Goal: Transaction & Acquisition: Book appointment/travel/reservation

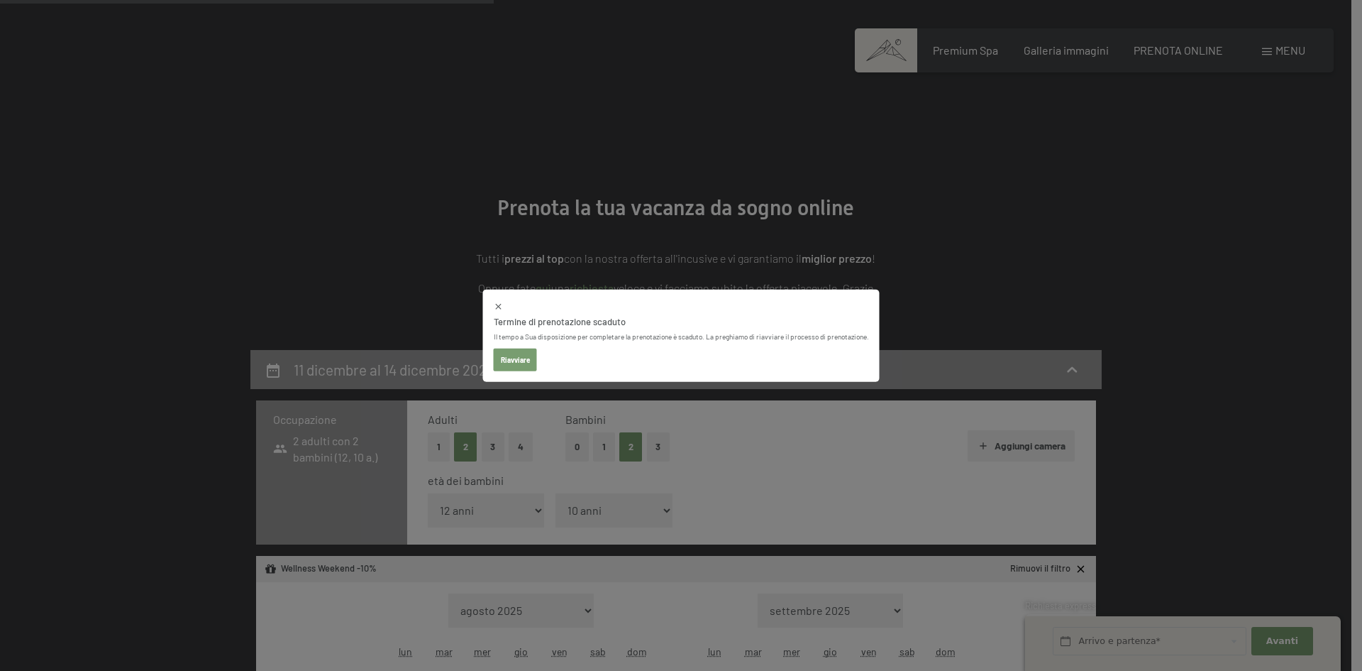
select select "12"
select select "10"
select select "2025-11-01"
select select "2025-12-01"
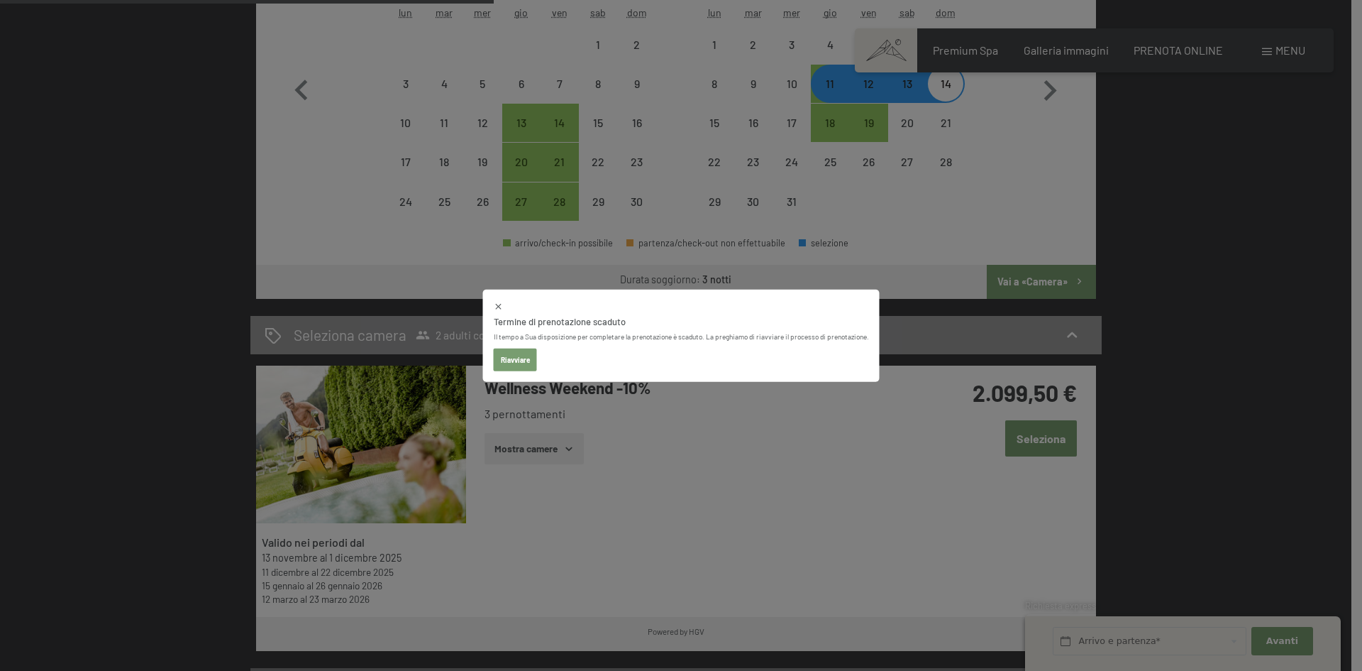
click at [495, 305] on icon at bounding box center [499, 306] width 10 height 10
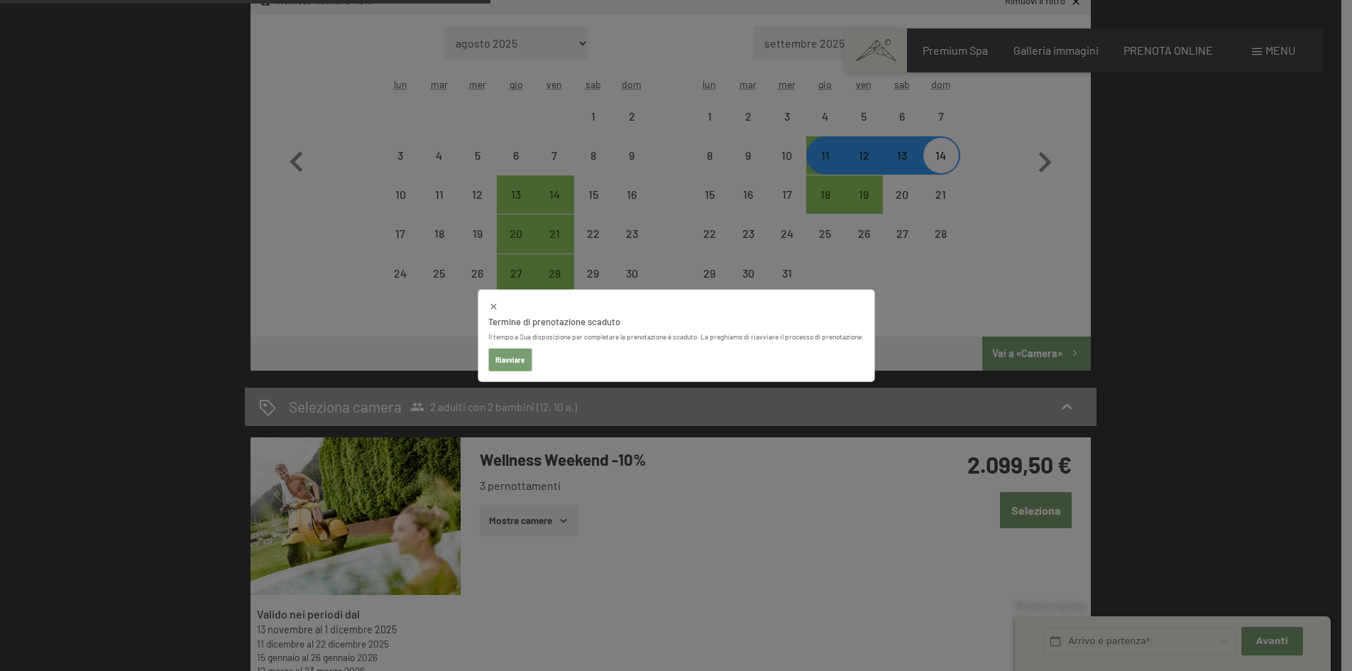
select select "2025-11-01"
select select "2025-12-01"
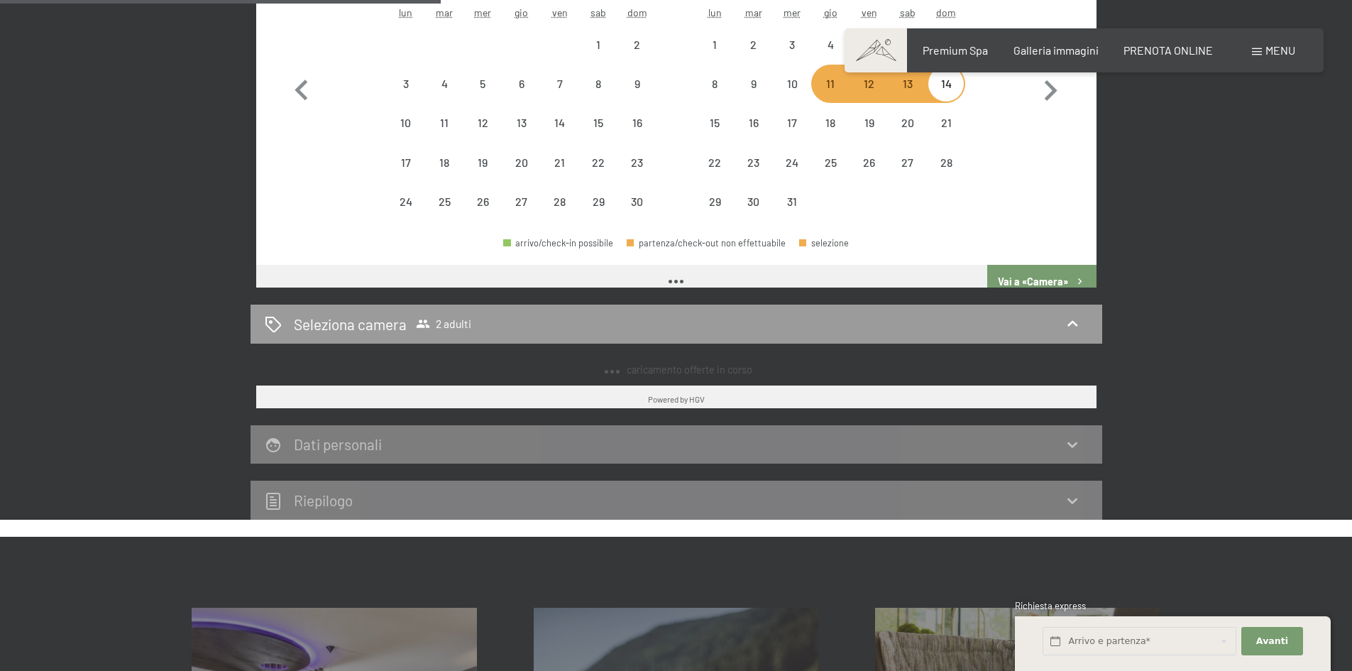
select select "2025-11-01"
select select "2025-12-01"
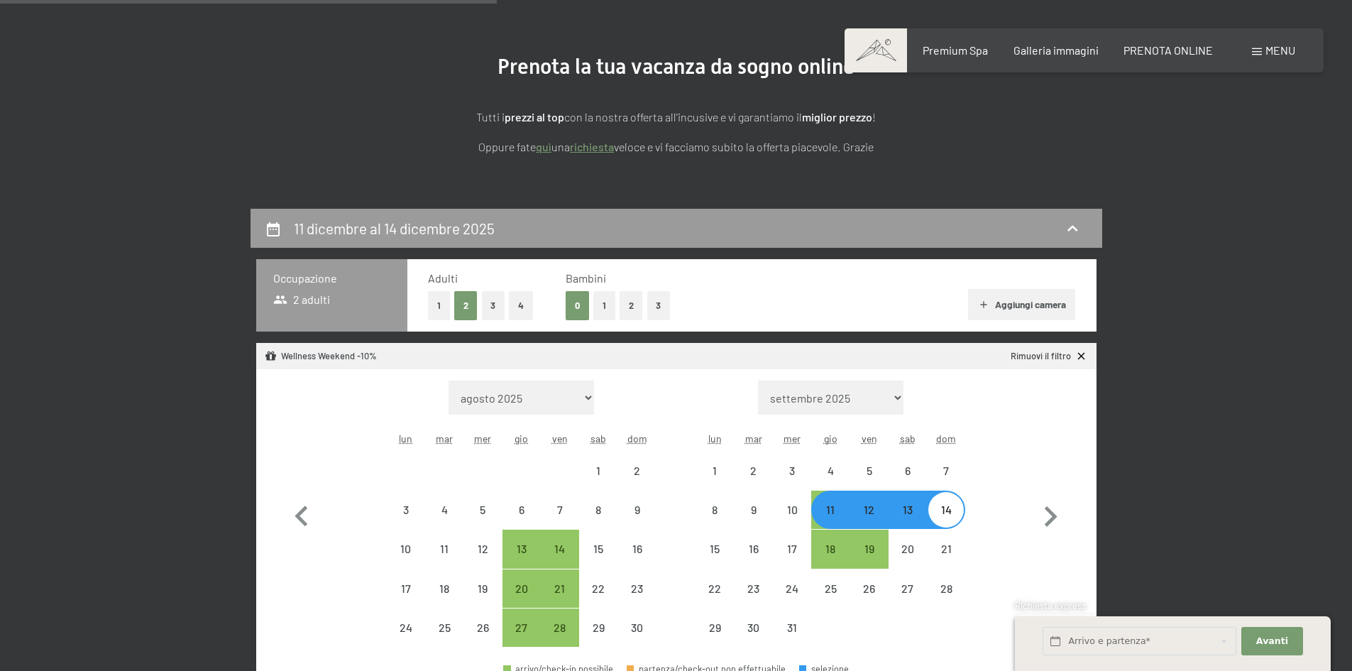
select select "2025-11-01"
select select "2025-12-01"
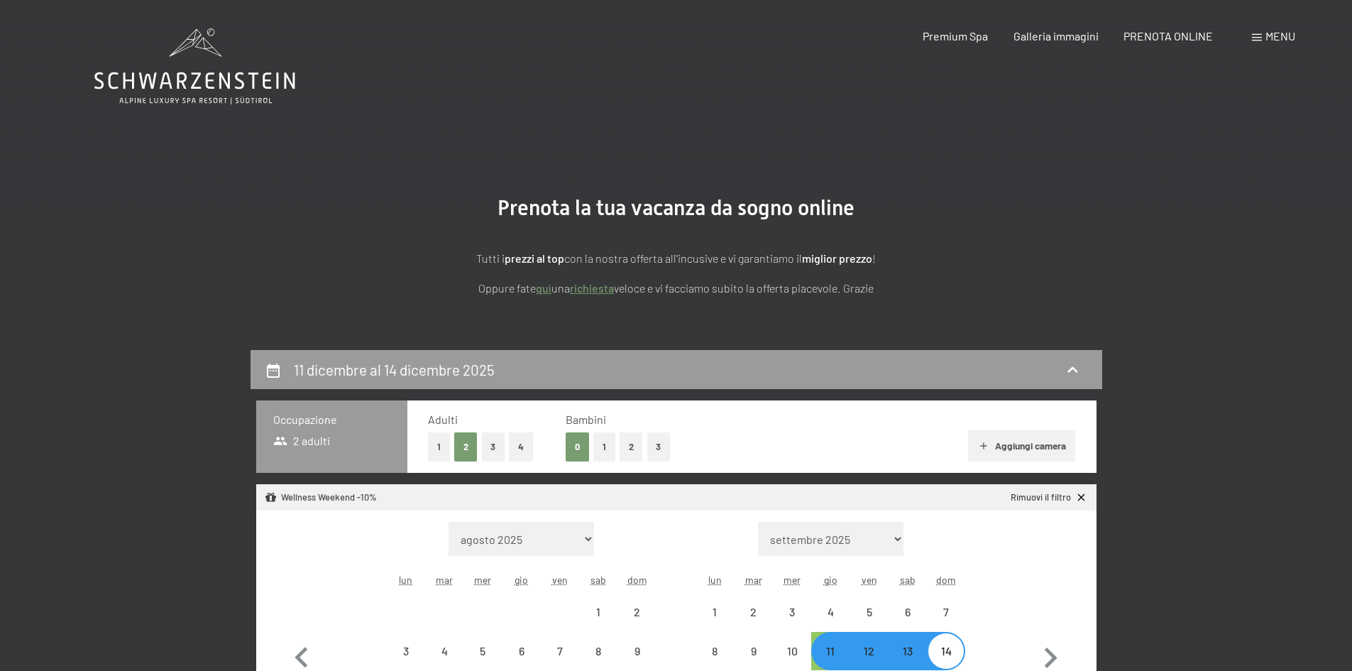
click at [168, 82] on icon at bounding box center [194, 66] width 201 height 76
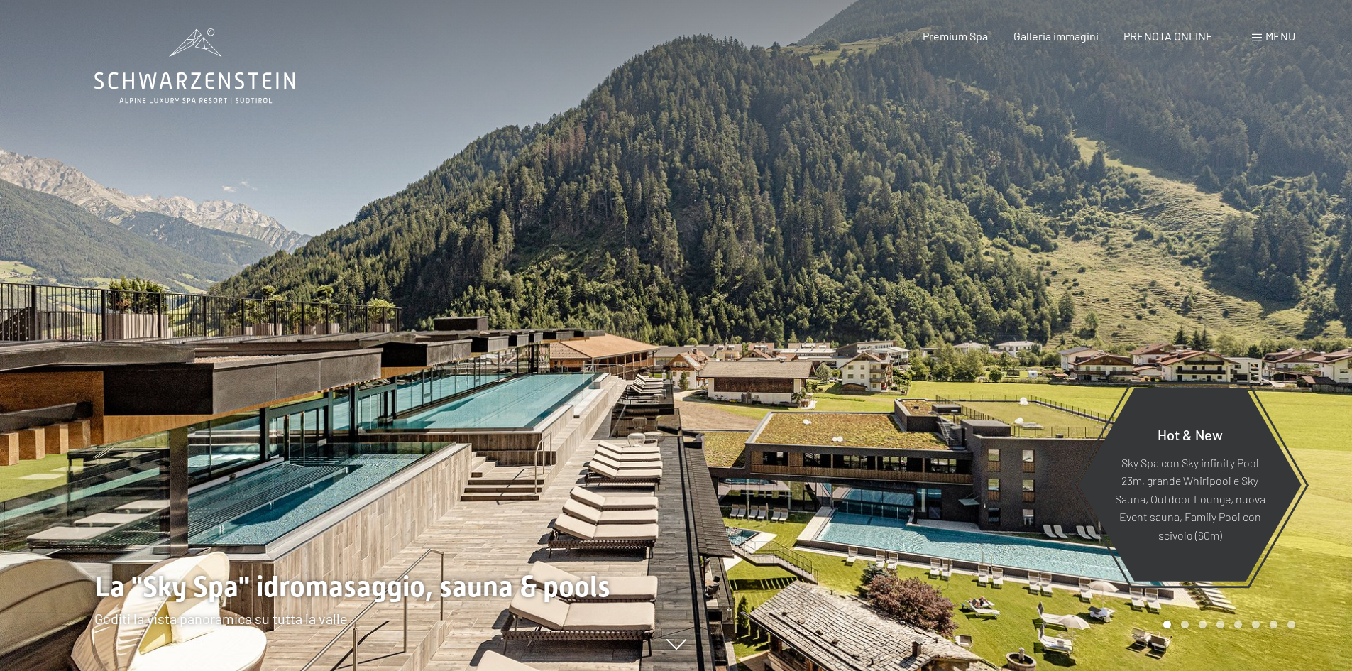
click at [1273, 34] on span "Menu" at bounding box center [1280, 35] width 30 height 13
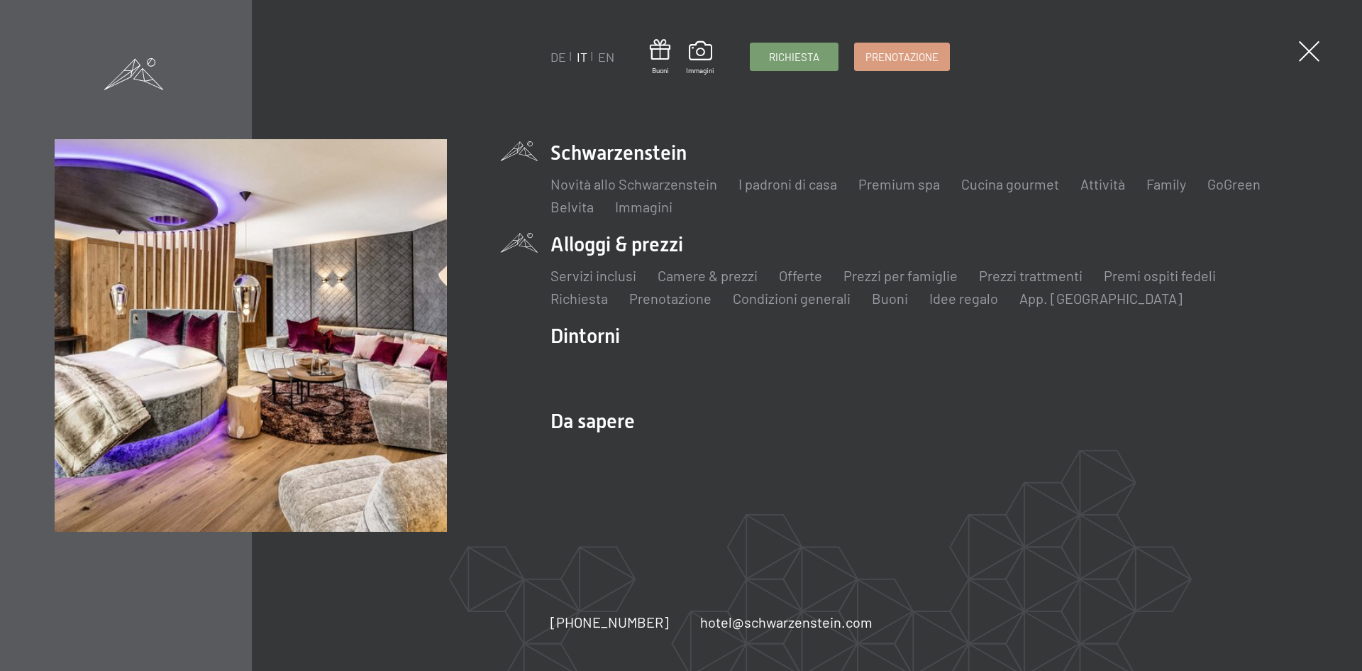
click at [653, 243] on li "Alloggi & prezzi Servizi inclusi Camere & prezzi Lista Offerte Lista Prezzi per…" at bounding box center [929, 269] width 757 height 77
click at [805, 276] on link "Offerte" at bounding box center [800, 275] width 43 height 17
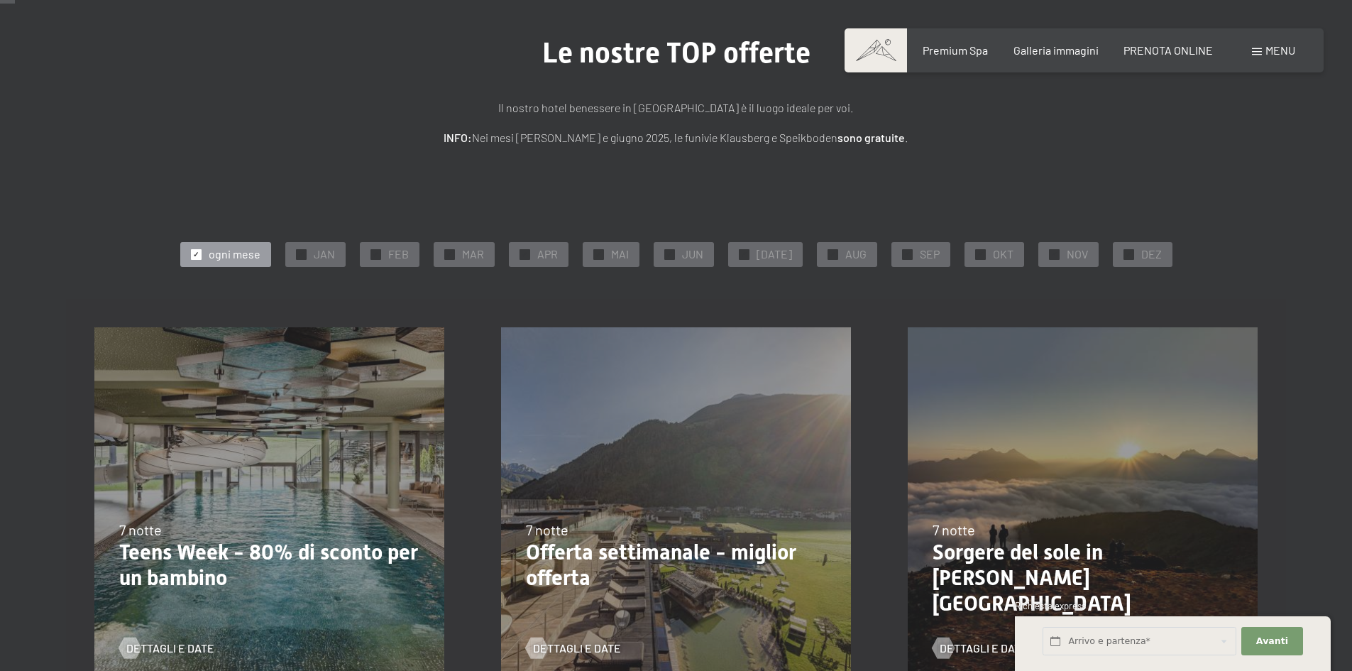
scroll to position [213, 0]
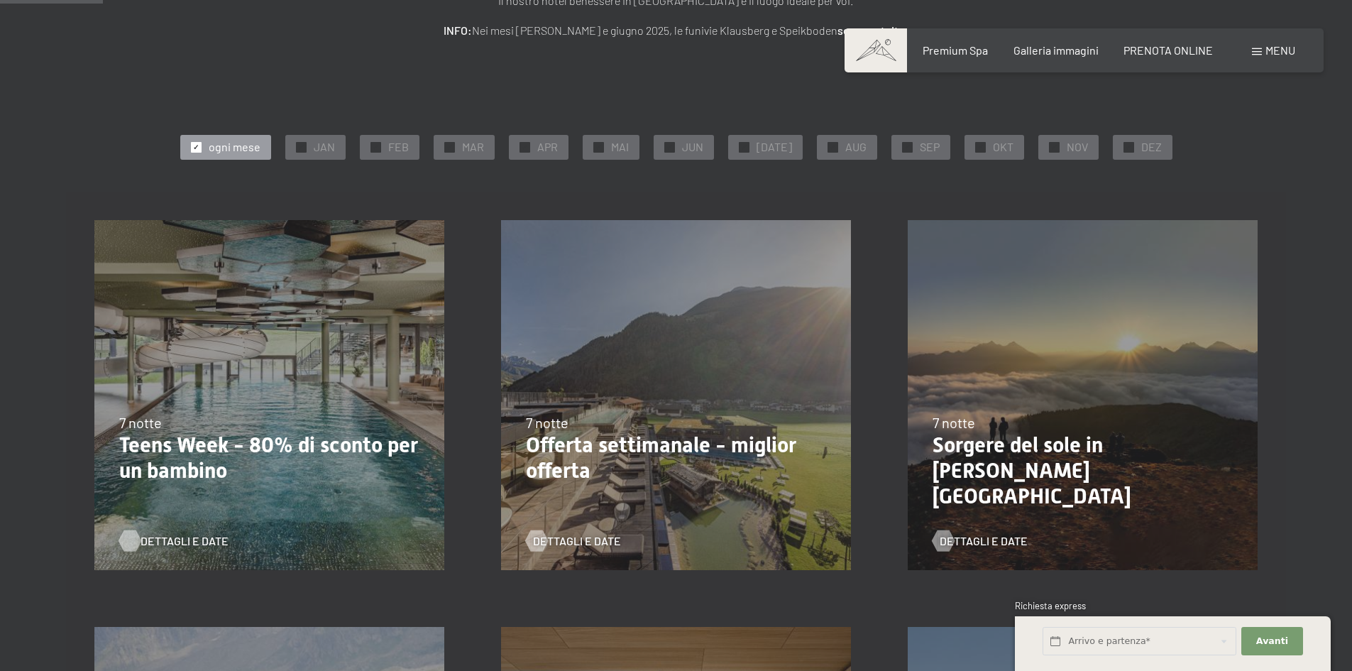
click at [179, 543] on span "Dettagli e Date" at bounding box center [185, 541] width 88 height 16
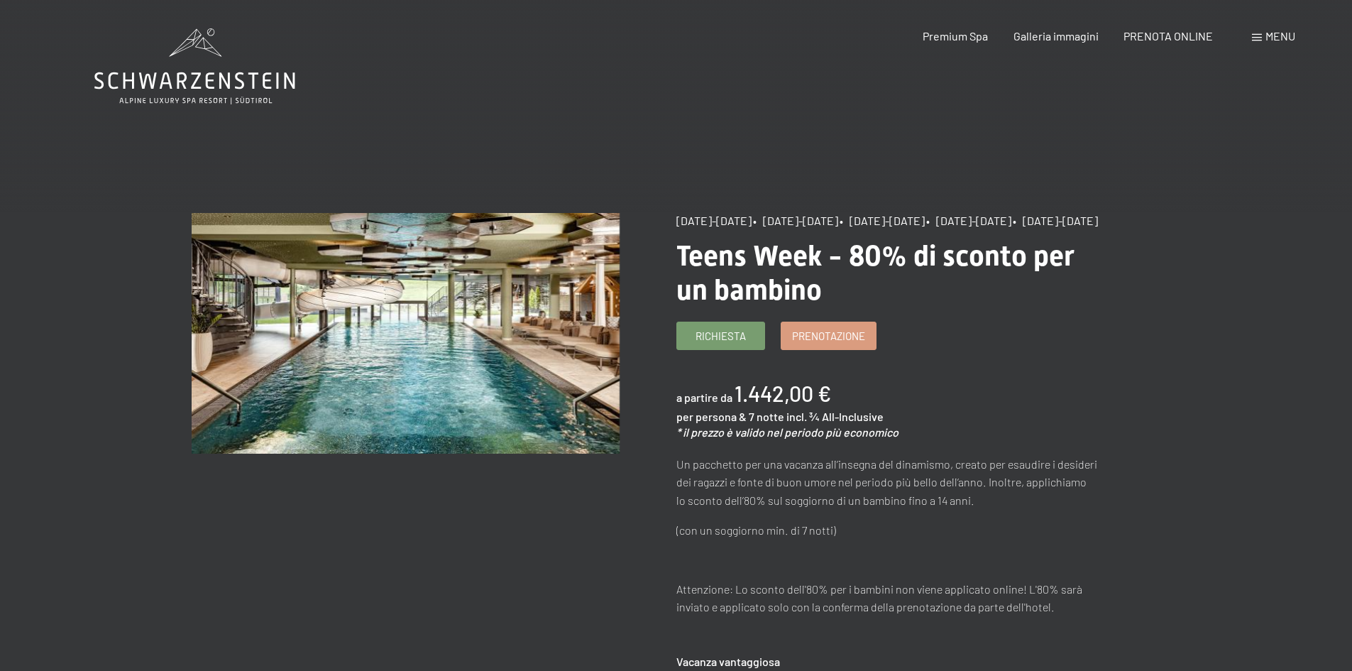
click at [849, 229] on div "23/8/2025-14/9/2025 • 27/9/2025-21/12/2025 • 10/1/2026-18/1/2026 • 31/1/2026-15…" at bounding box center [890, 221] width 428 height 16
click at [820, 341] on span "Prenotazione" at bounding box center [828, 333] width 73 height 15
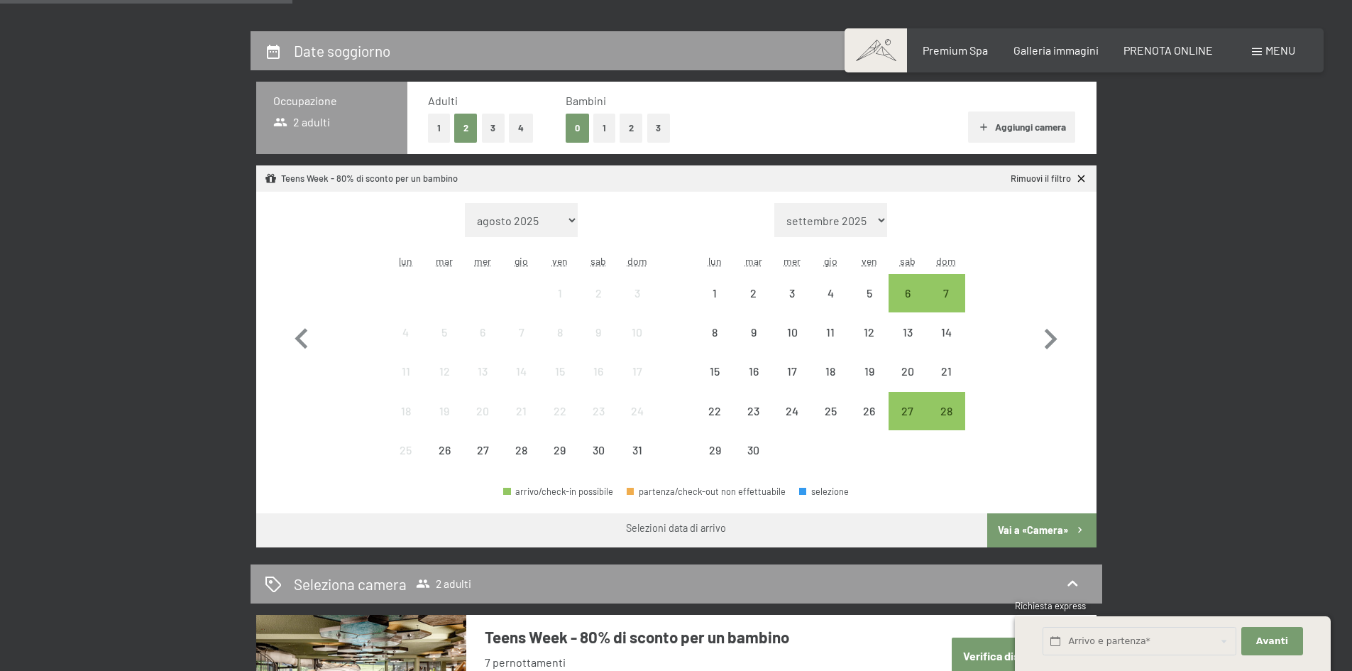
scroll to position [355, 0]
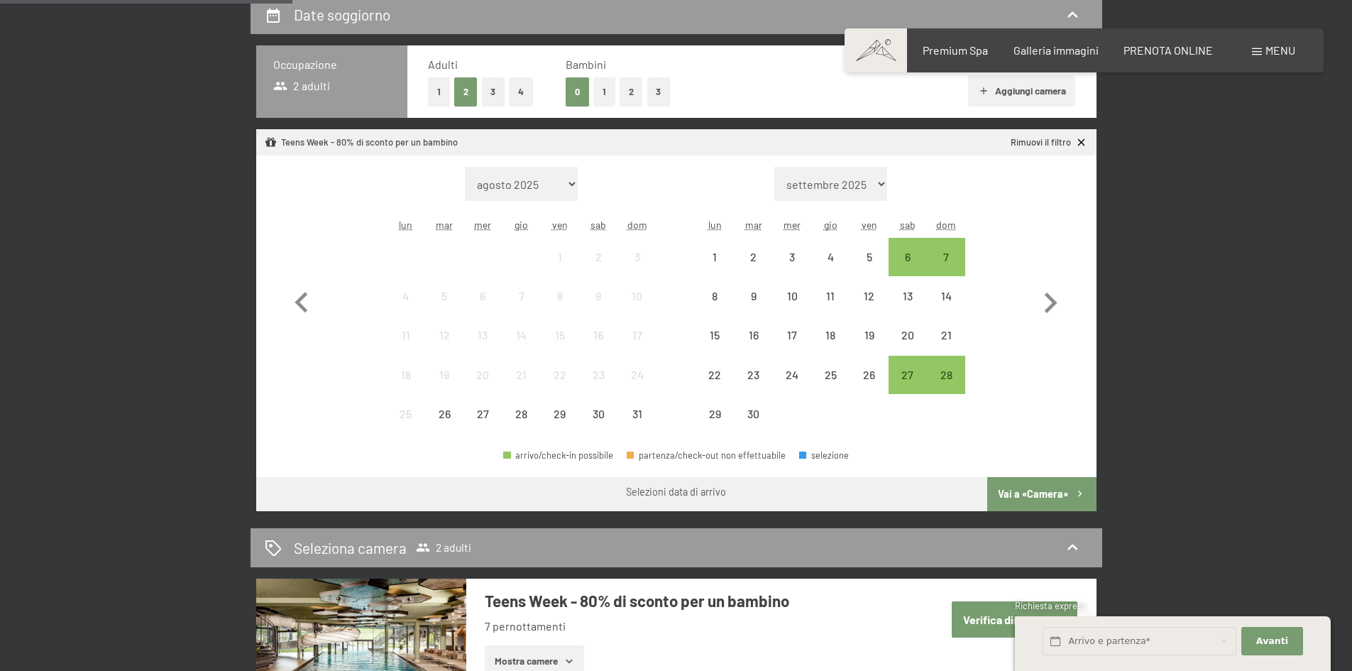
click at [621, 94] on button "2" at bounding box center [631, 91] width 23 height 29
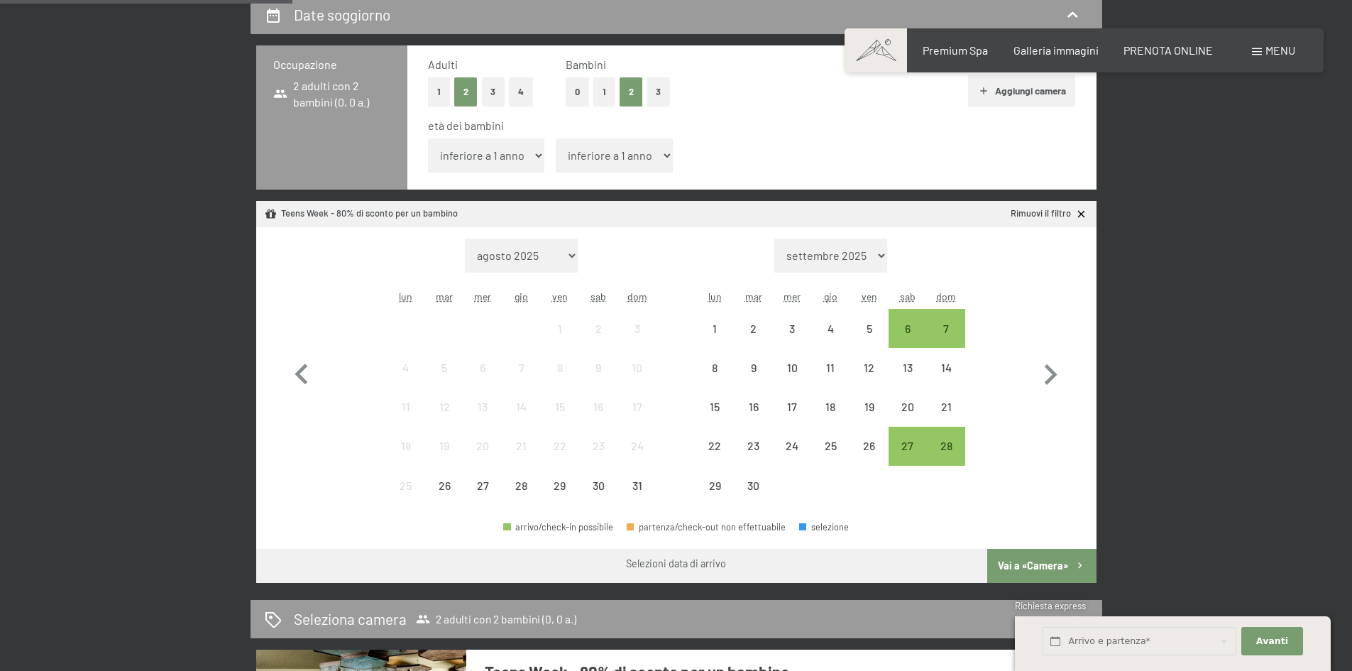
click at [512, 160] on select "inferiore a 1 anno 1 anno 2 anni 3 anni 4 anni 5 anni 6 anni 7 anni 8 anni 9 an…" at bounding box center [486, 155] width 117 height 34
select select "12"
click at [428, 138] on select "inferiore a 1 anno 1 anno 2 anni 3 anni 4 anni 5 anni 6 anni 7 anni 8 anni 9 an…" at bounding box center [486, 155] width 117 height 34
click at [607, 155] on select "inferiore a 1 anno 1 anno 2 anni 3 anni 4 anni 5 anni 6 anni 7 anni 8 anni 9 an…" at bounding box center [614, 155] width 117 height 34
select select "11"
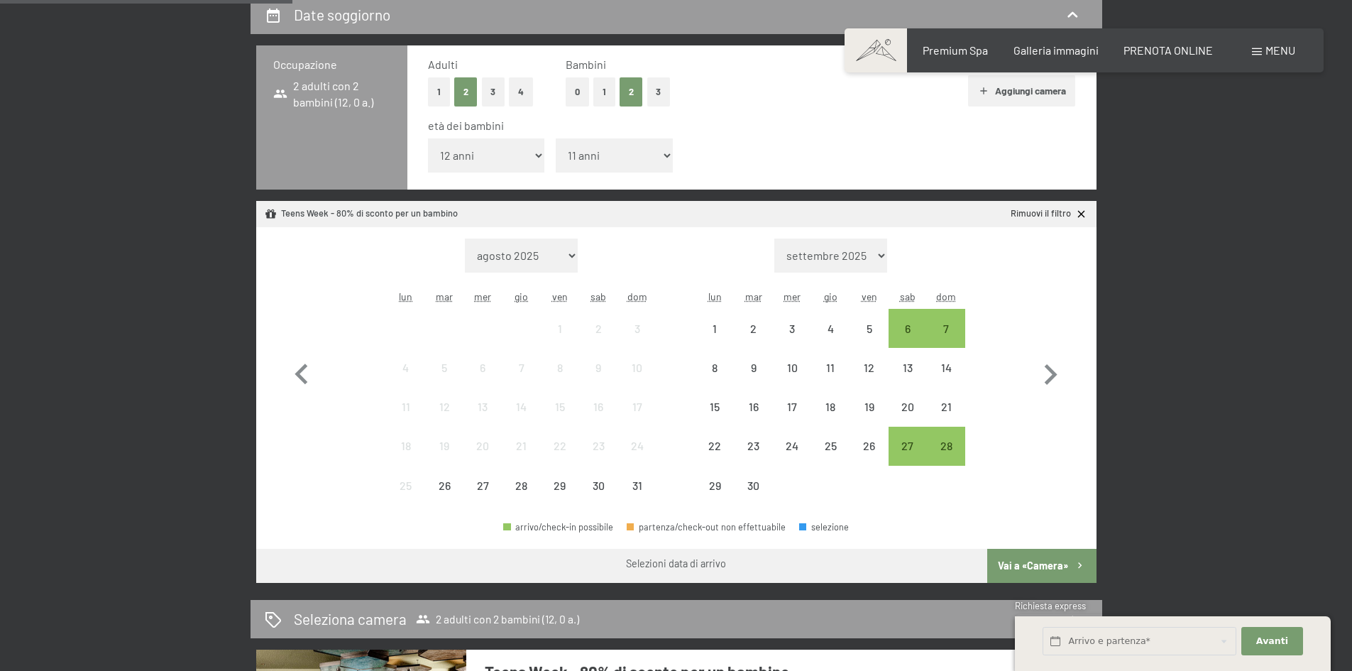
click at [556, 138] on select "inferiore a 1 anno 1 anno 2 anni 3 anni 4 anni 5 anni 6 anni 7 anni 8 anni 9 an…" at bounding box center [614, 155] width 117 height 34
click at [1051, 373] on icon "button" at bounding box center [1051, 374] width 13 height 21
select select "2025-09-01"
select select "2025-10-01"
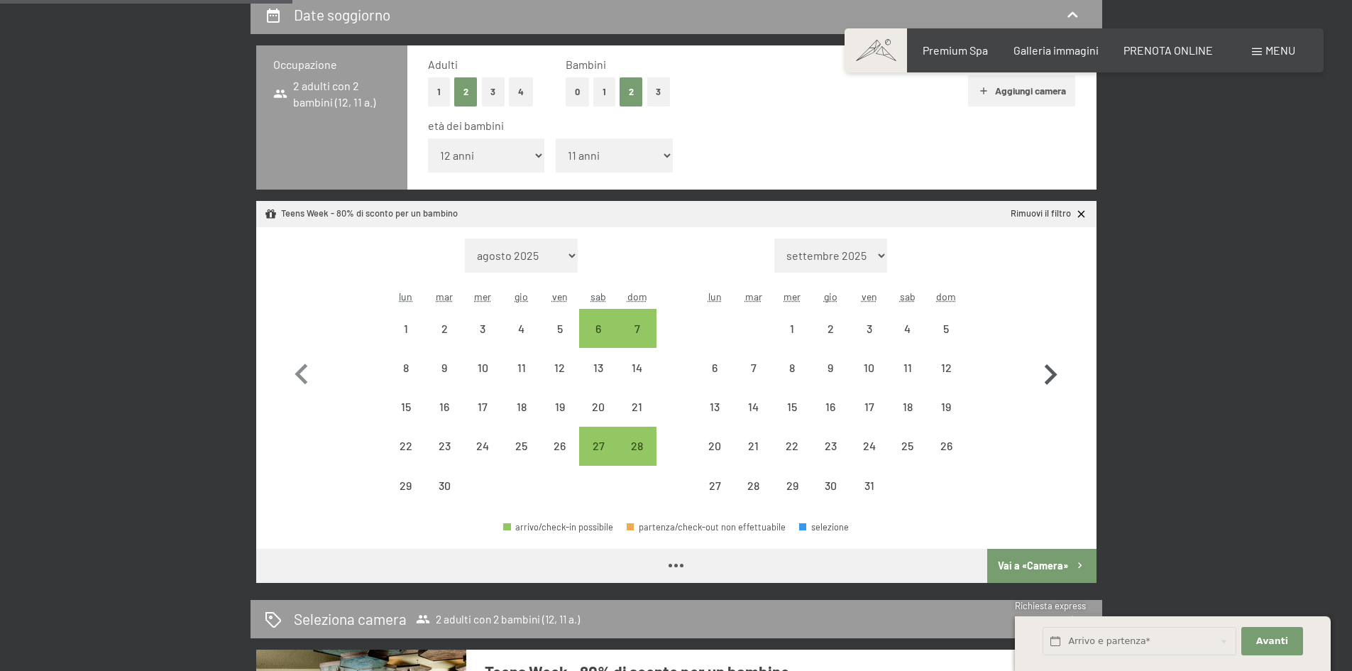
click at [1051, 373] on icon "button" at bounding box center [1051, 374] width 13 height 21
select select "2025-10-01"
select select "2025-11-01"
click at [1051, 373] on icon "button" at bounding box center [1051, 374] width 13 height 21
select select "2025-11-01"
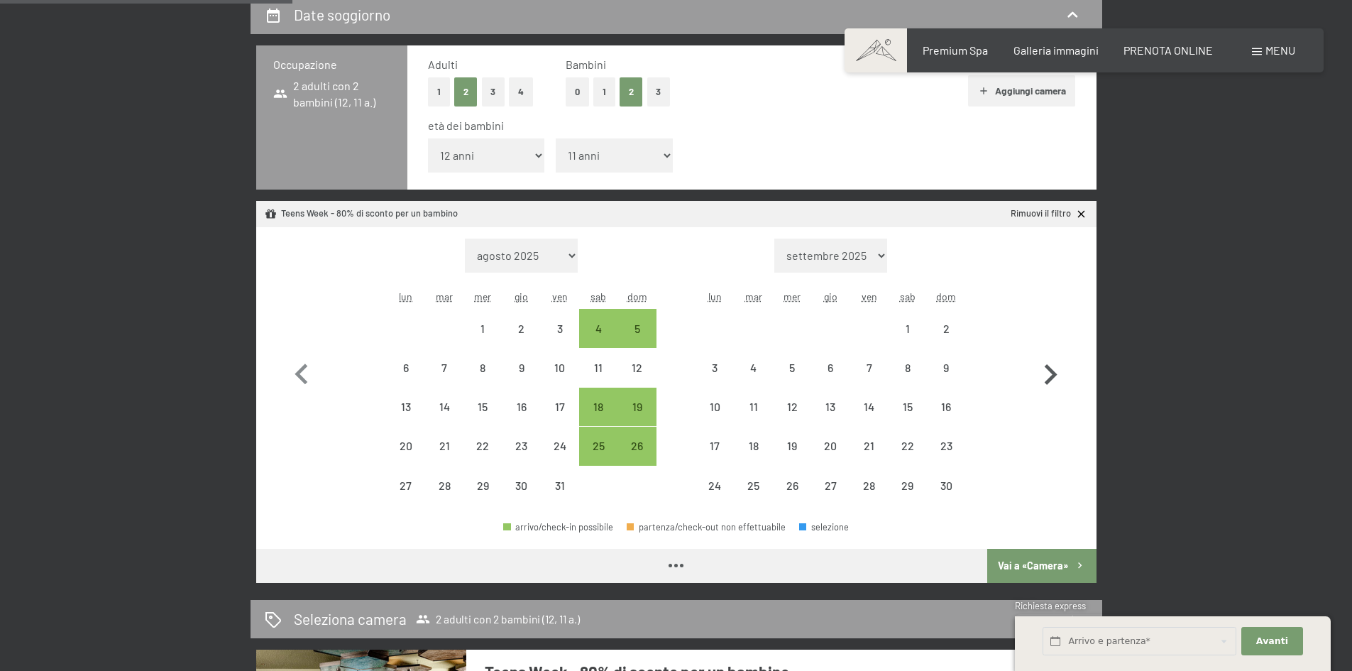
select select "2025-12-01"
click at [1051, 373] on icon "button" at bounding box center [1051, 374] width 13 height 21
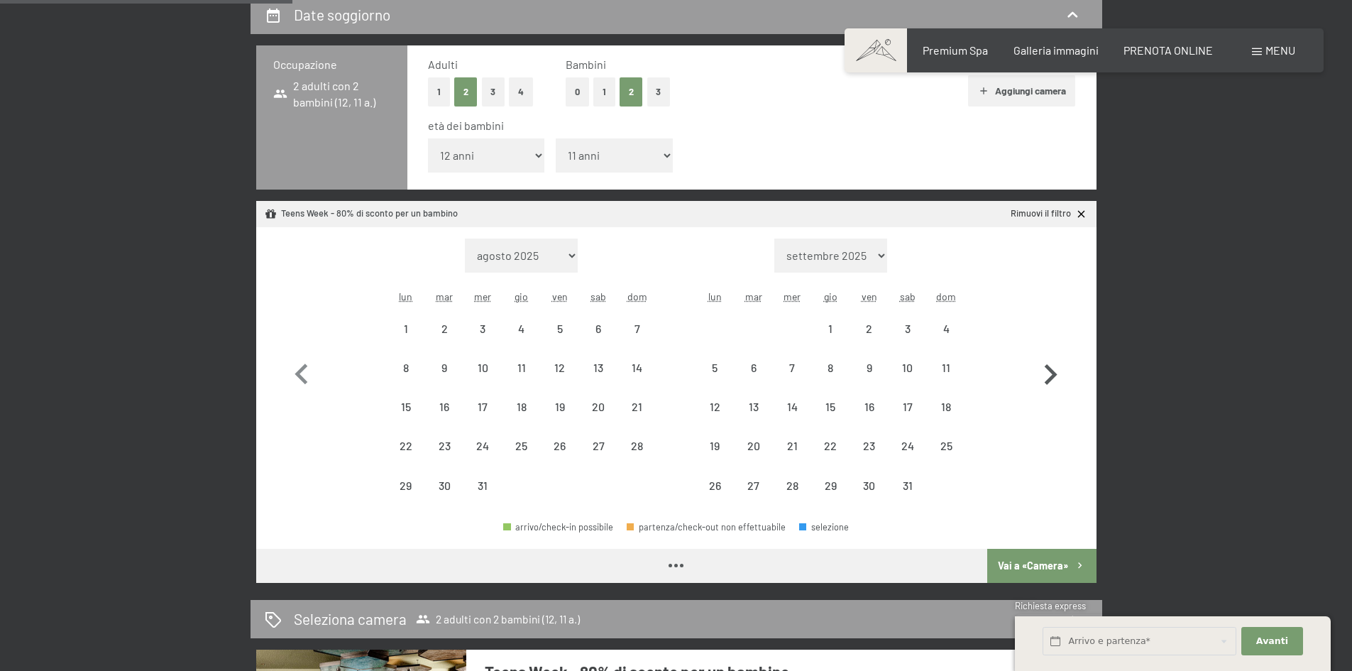
click at [1051, 373] on icon "button" at bounding box center [1051, 374] width 13 height 21
select select "2026-02-01"
select select "2026-03-01"
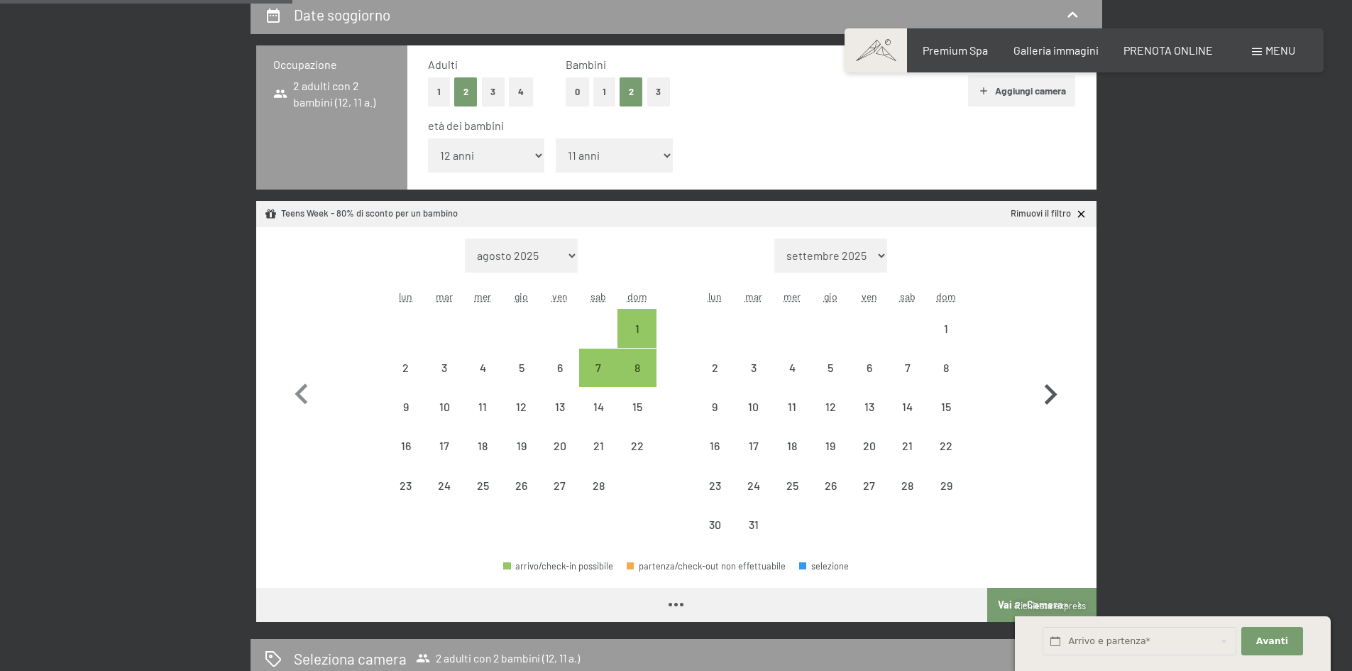
select select "2026-02-01"
select select "2026-03-01"
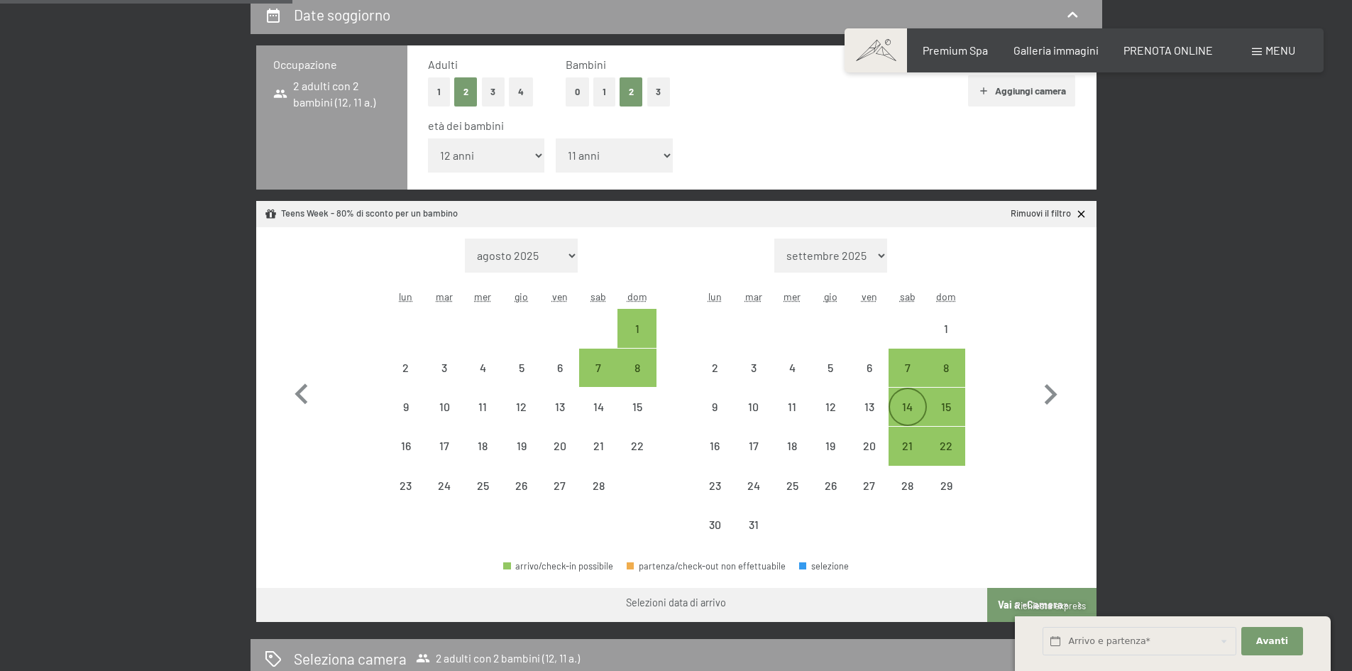
click at [900, 402] on div "14" at bounding box center [907, 418] width 35 height 35
select select "2026-02-01"
select select "2026-03-01"
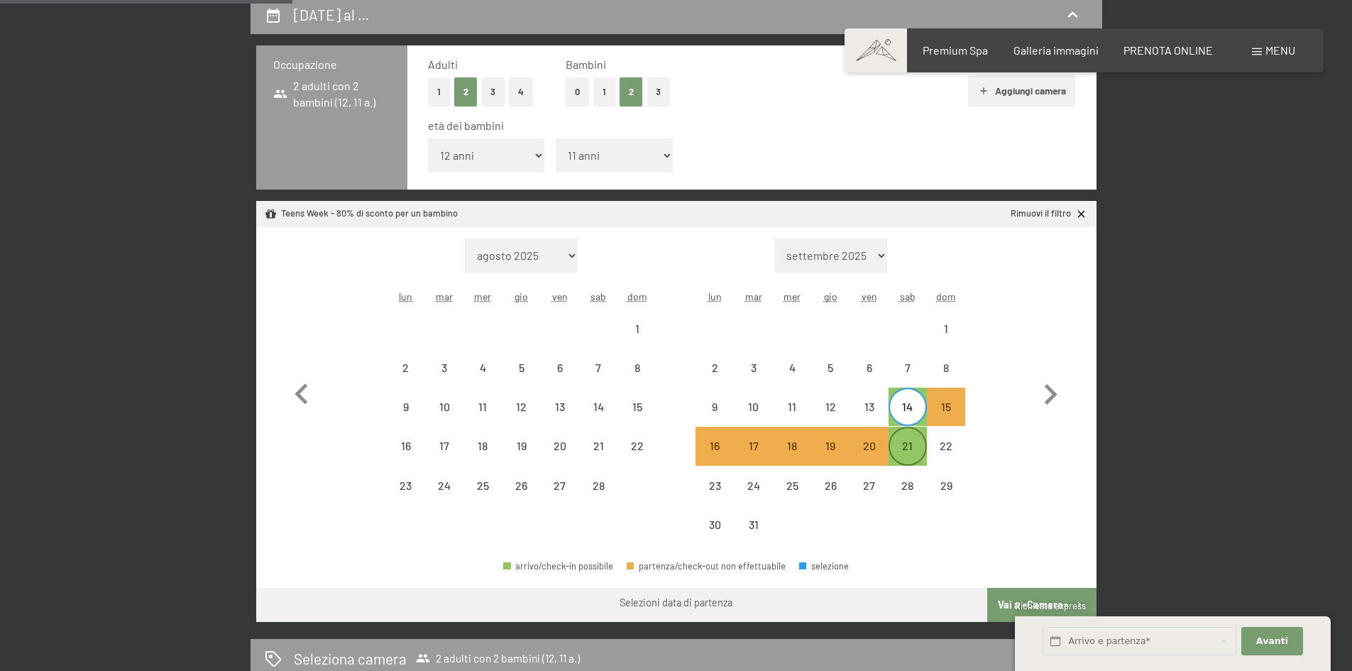
click at [905, 446] on div "21" at bounding box center [907, 457] width 35 height 35
select select "2026-02-01"
select select "2026-03-01"
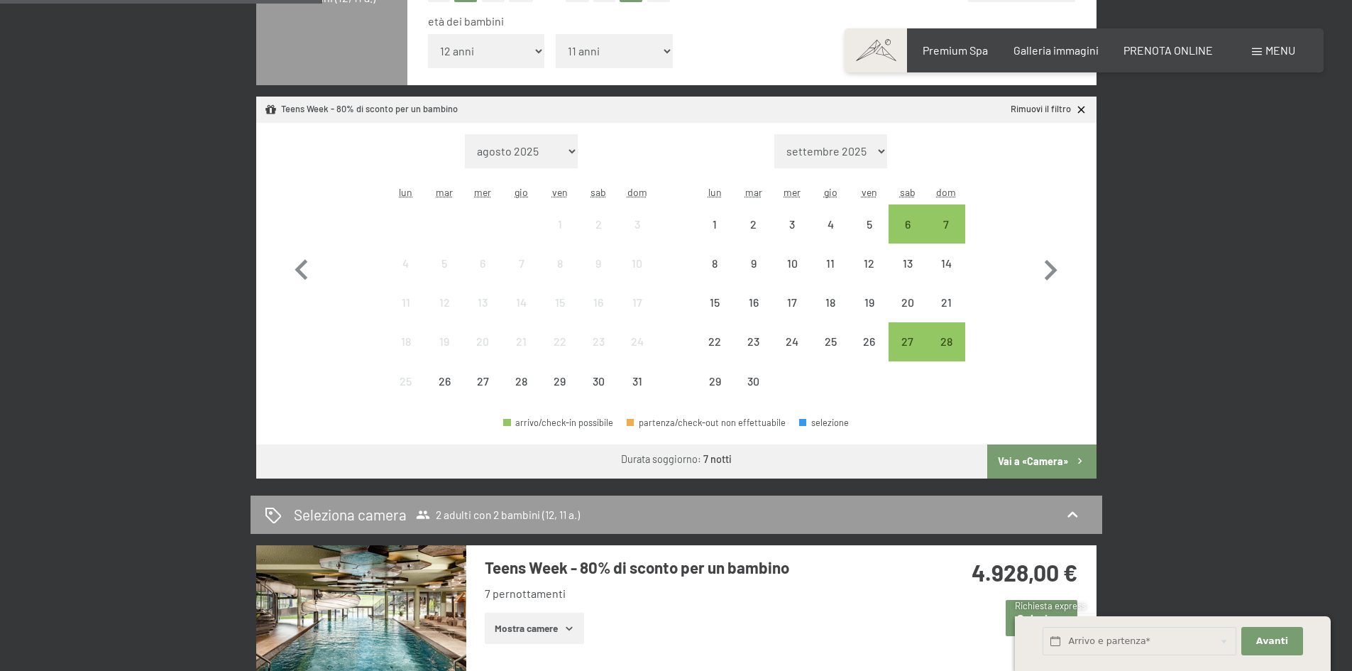
scroll to position [639, 0]
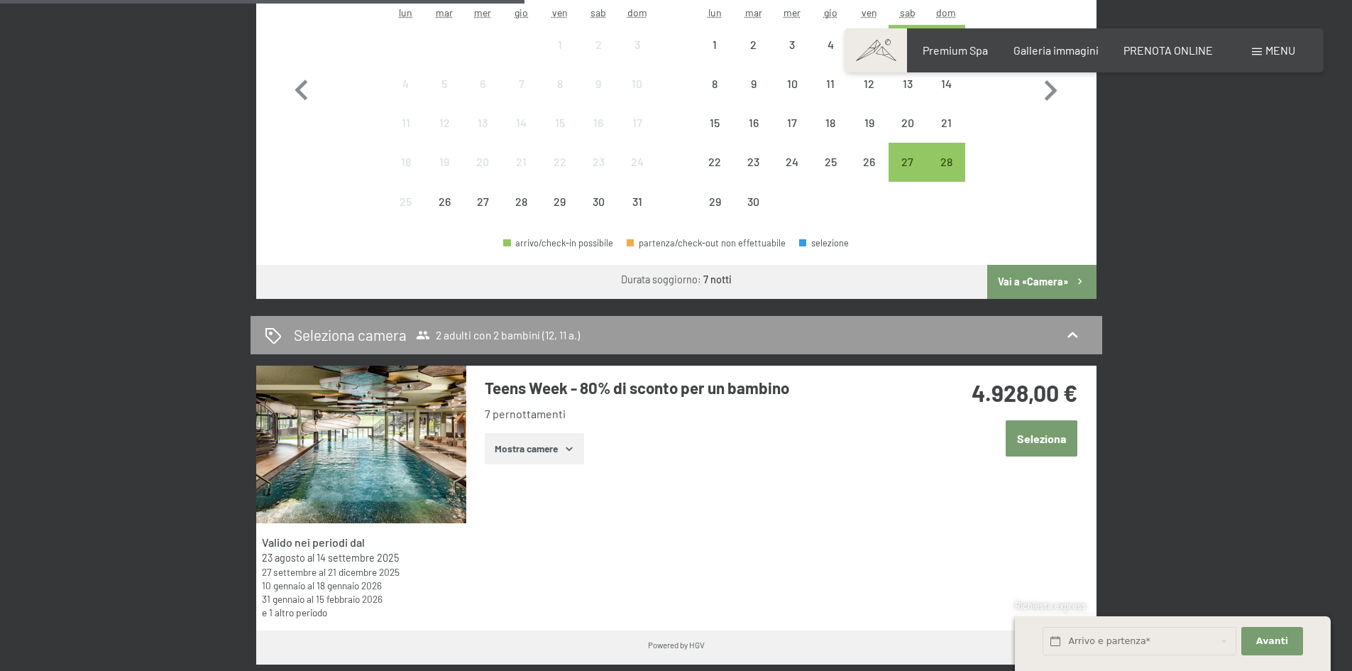
click at [512, 451] on button "Mostra camere" at bounding box center [534, 448] width 99 height 31
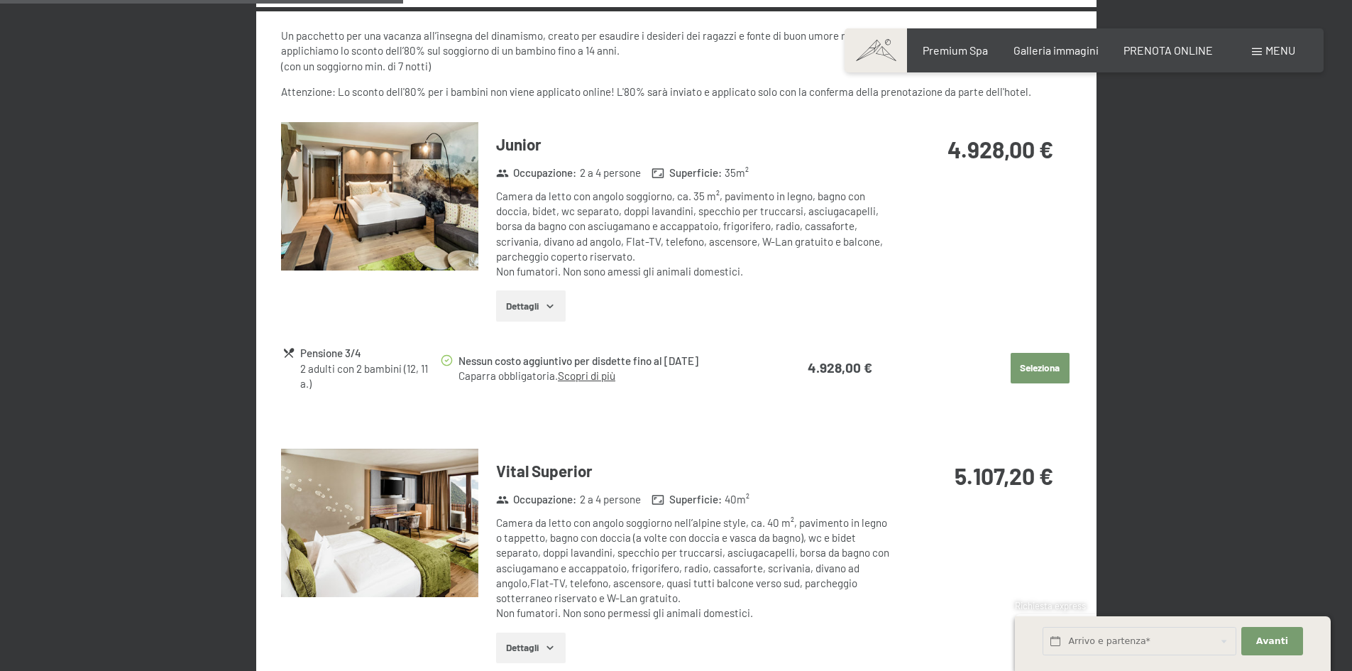
scroll to position [1277, 0]
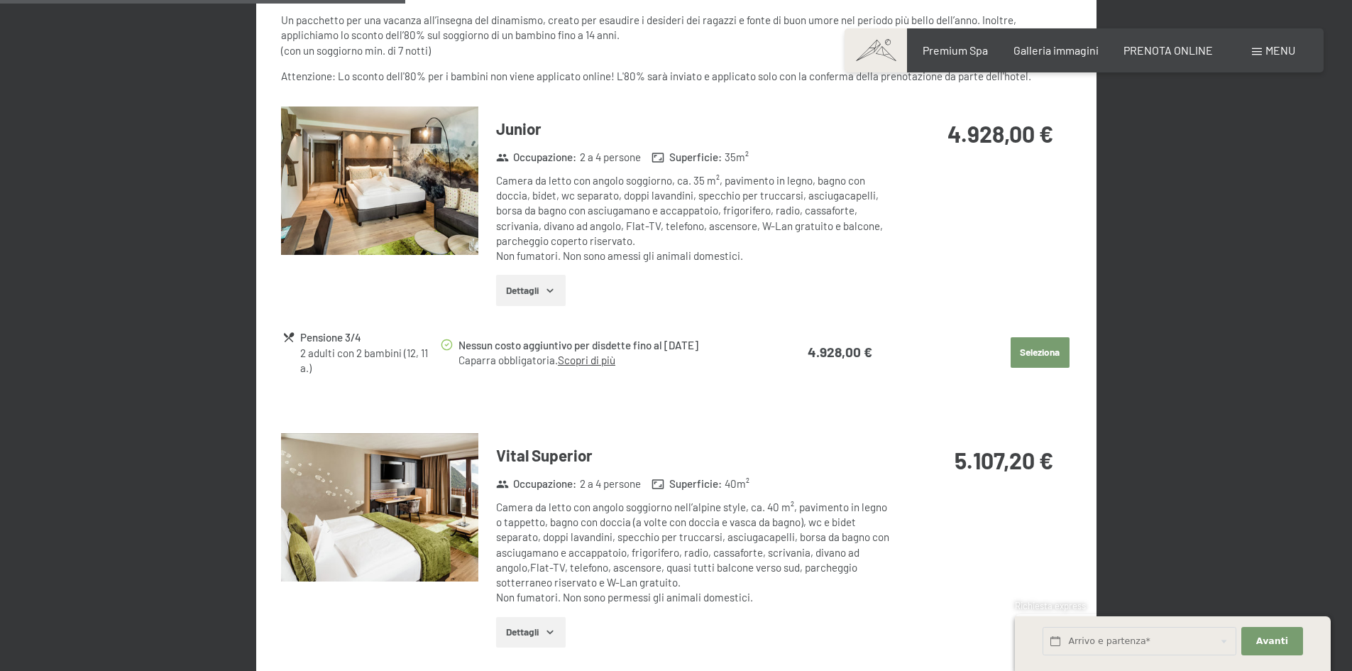
click at [400, 209] on img at bounding box center [379, 180] width 197 height 148
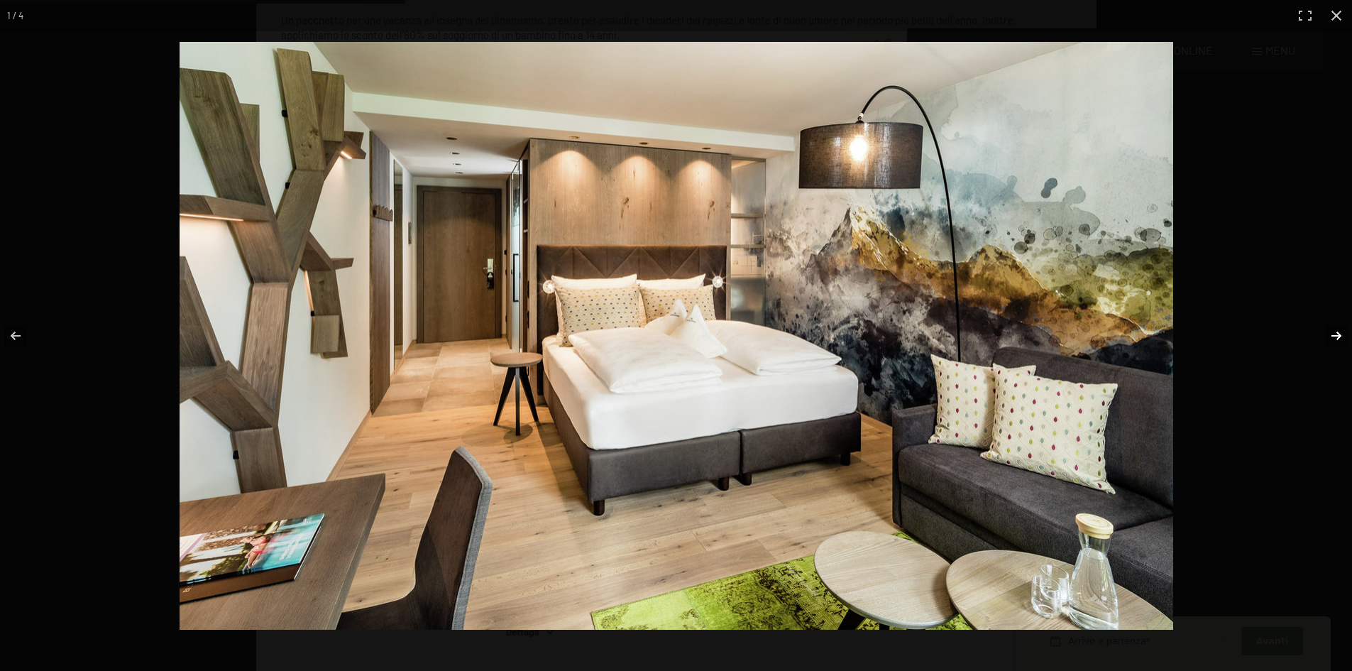
click at [1330, 336] on button "button" at bounding box center [1327, 335] width 50 height 71
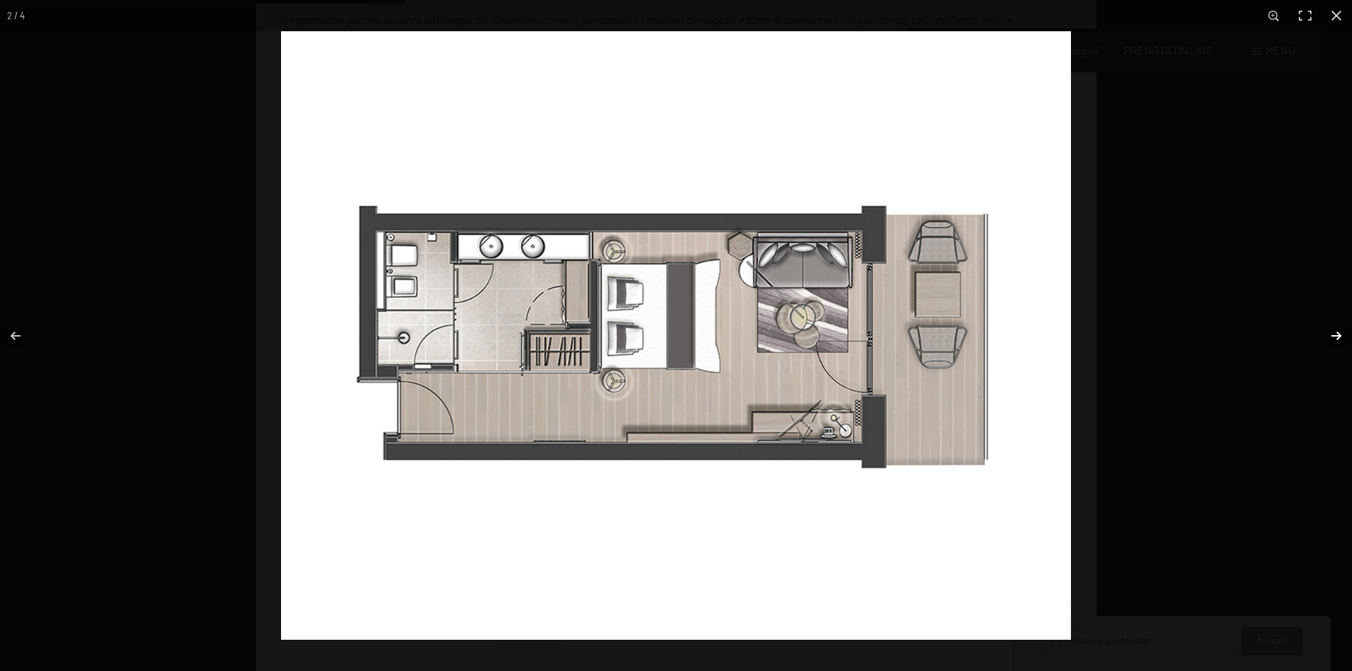
click at [1330, 336] on button "button" at bounding box center [1327, 335] width 50 height 71
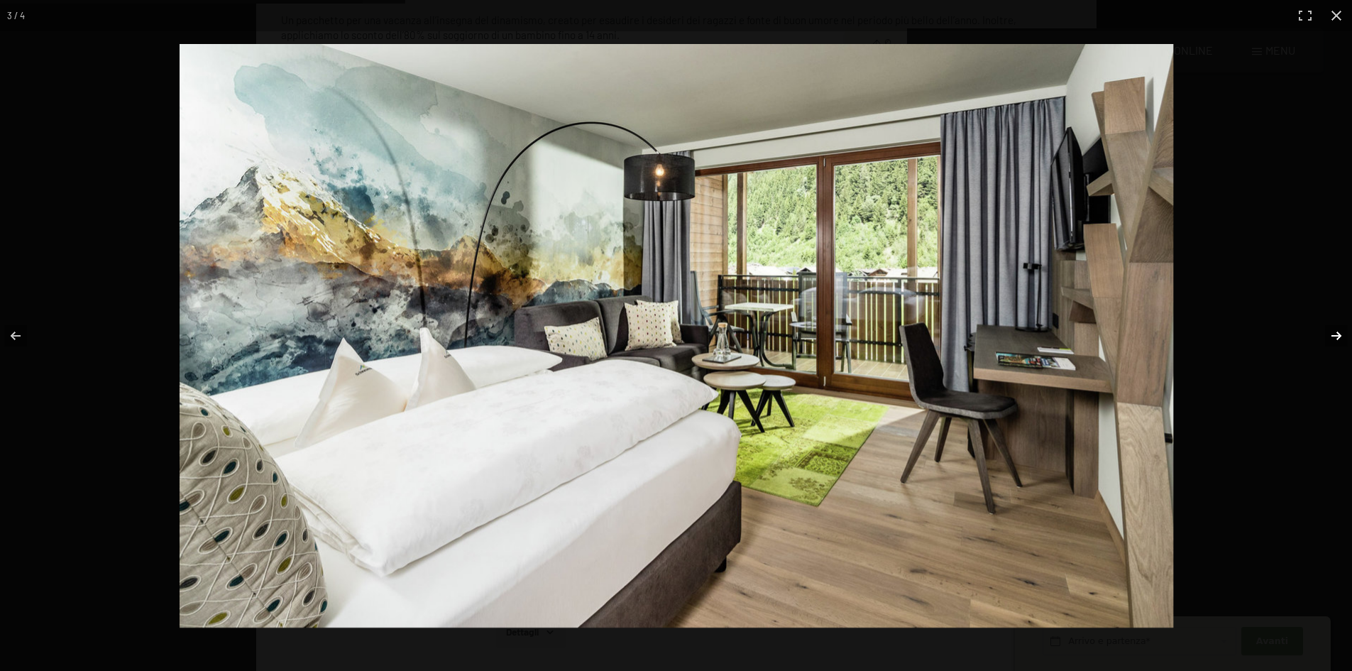
click at [1330, 336] on button "button" at bounding box center [1327, 335] width 50 height 71
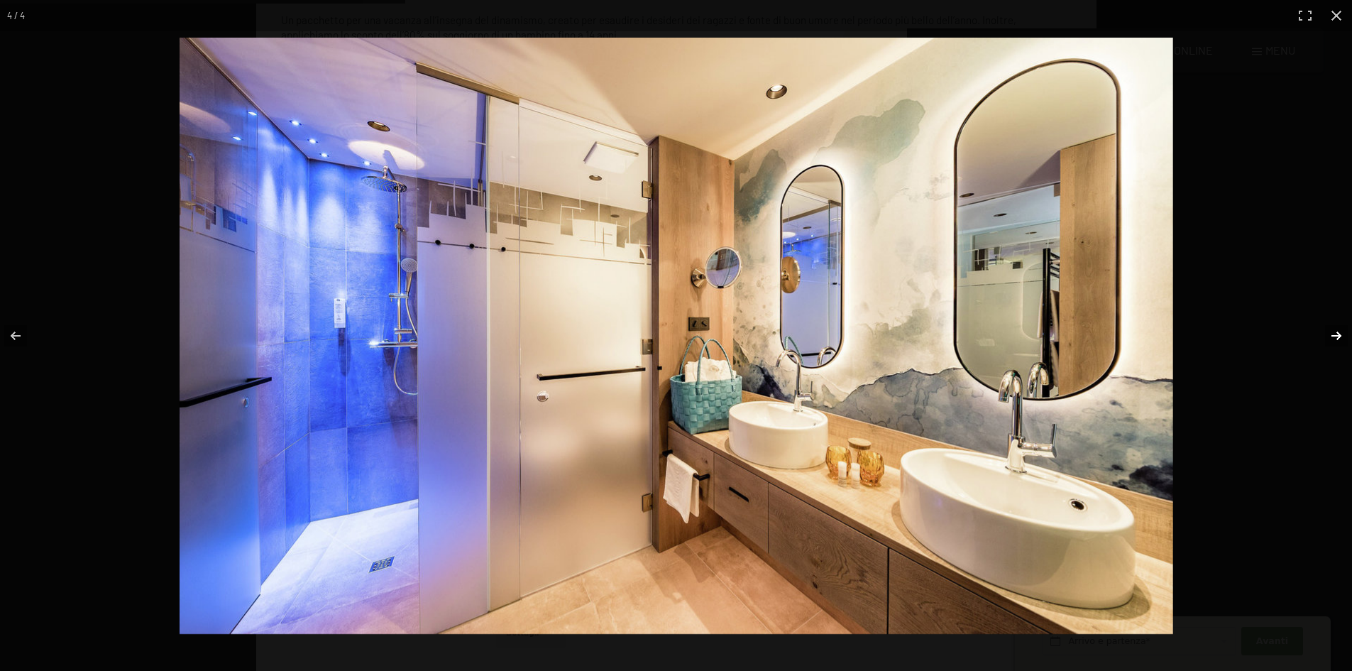
click at [1330, 336] on button "button" at bounding box center [1327, 335] width 50 height 71
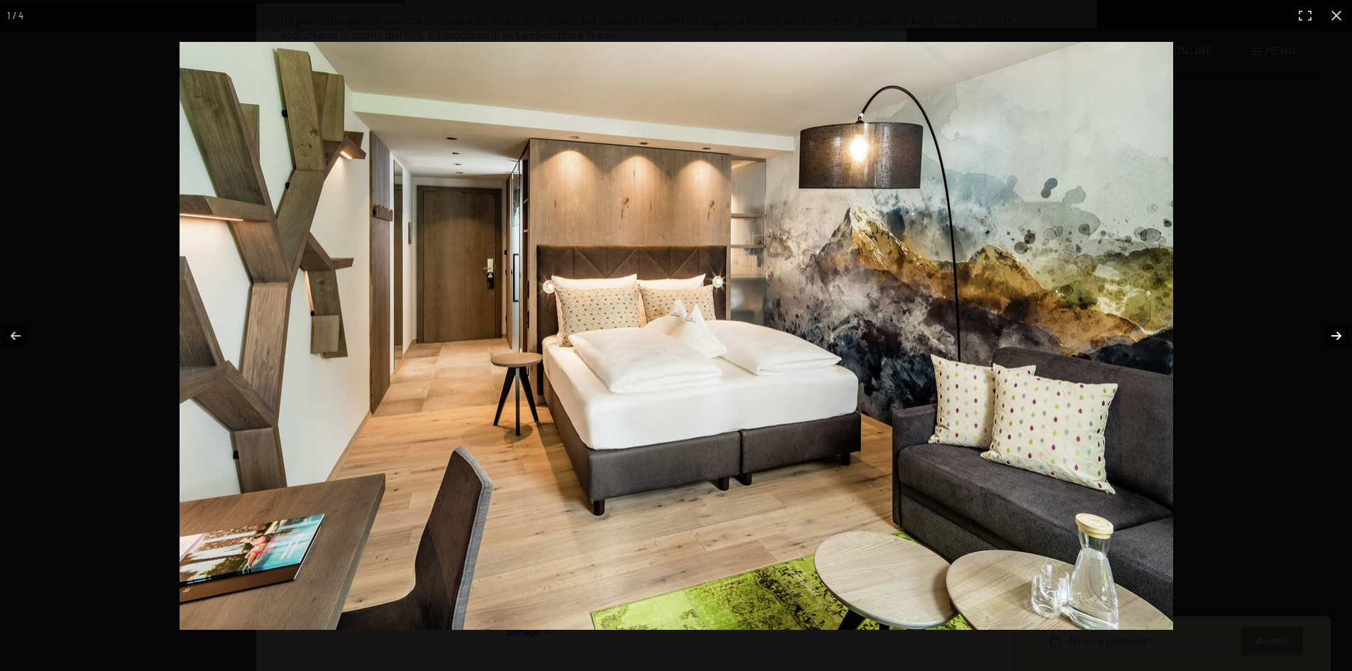
click at [1330, 336] on button "button" at bounding box center [1327, 335] width 50 height 71
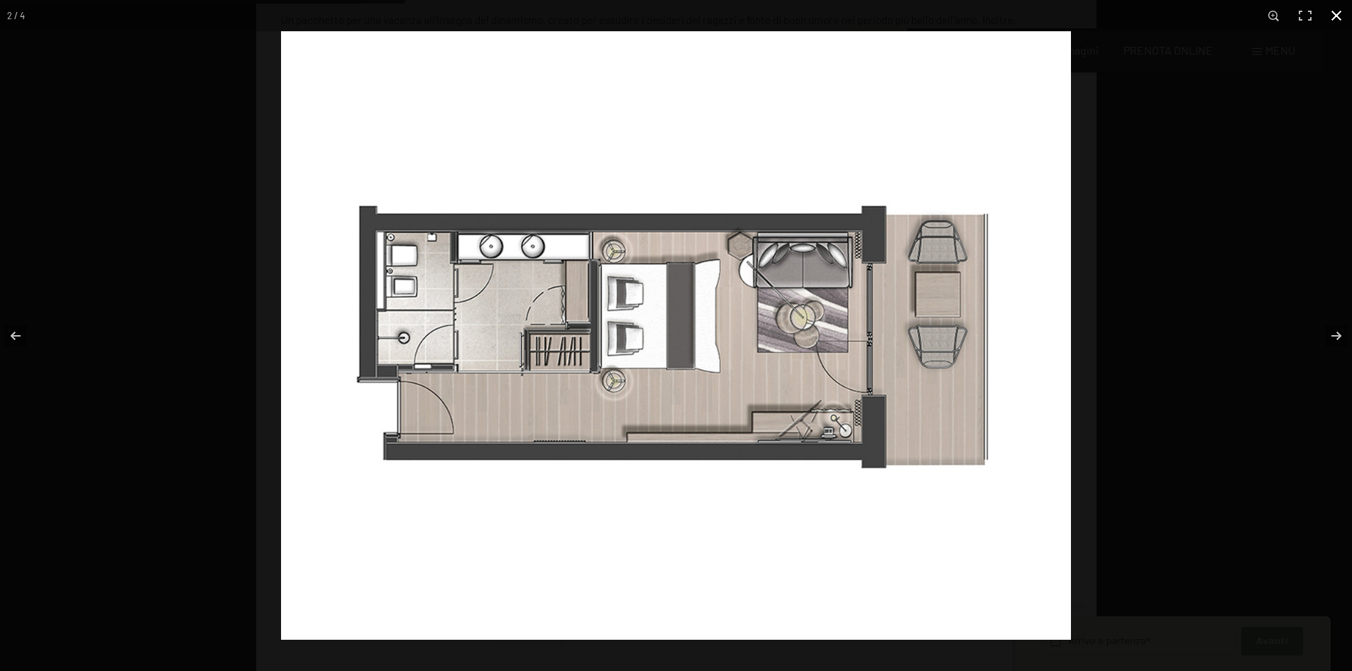
click at [1338, 21] on button "button" at bounding box center [1336, 15] width 31 height 31
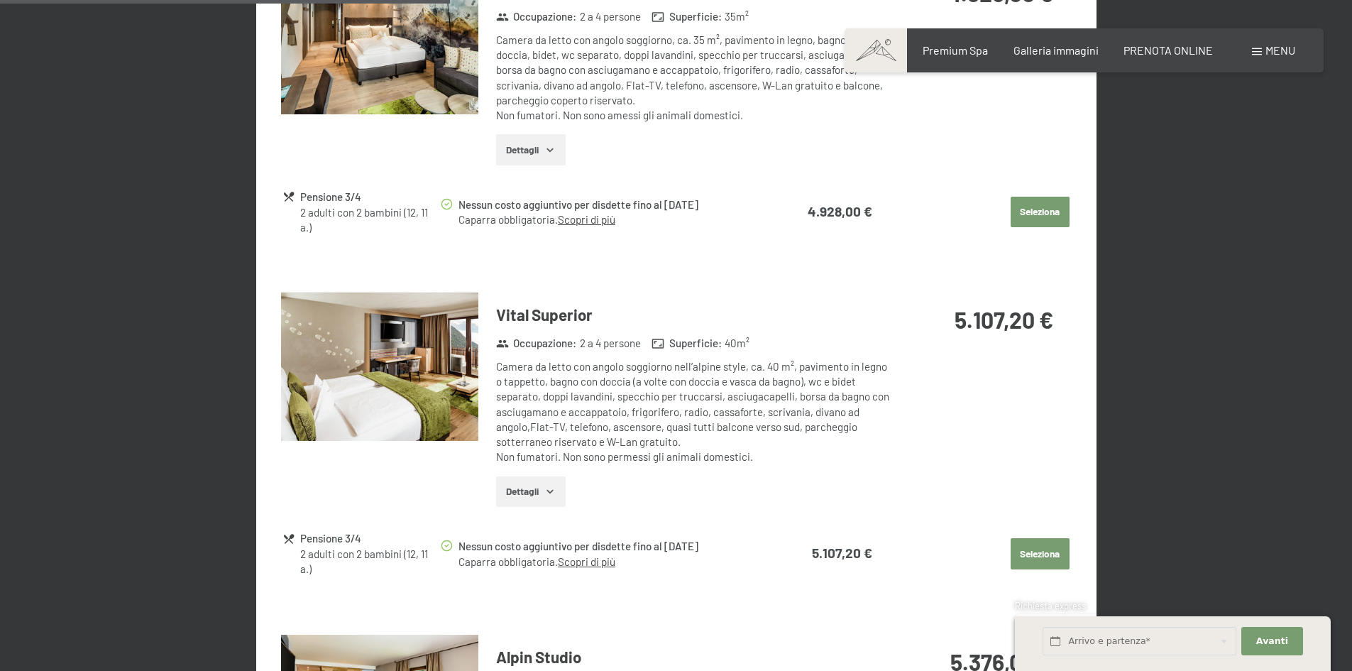
scroll to position [1419, 0]
click at [390, 397] on img at bounding box center [379, 365] width 197 height 148
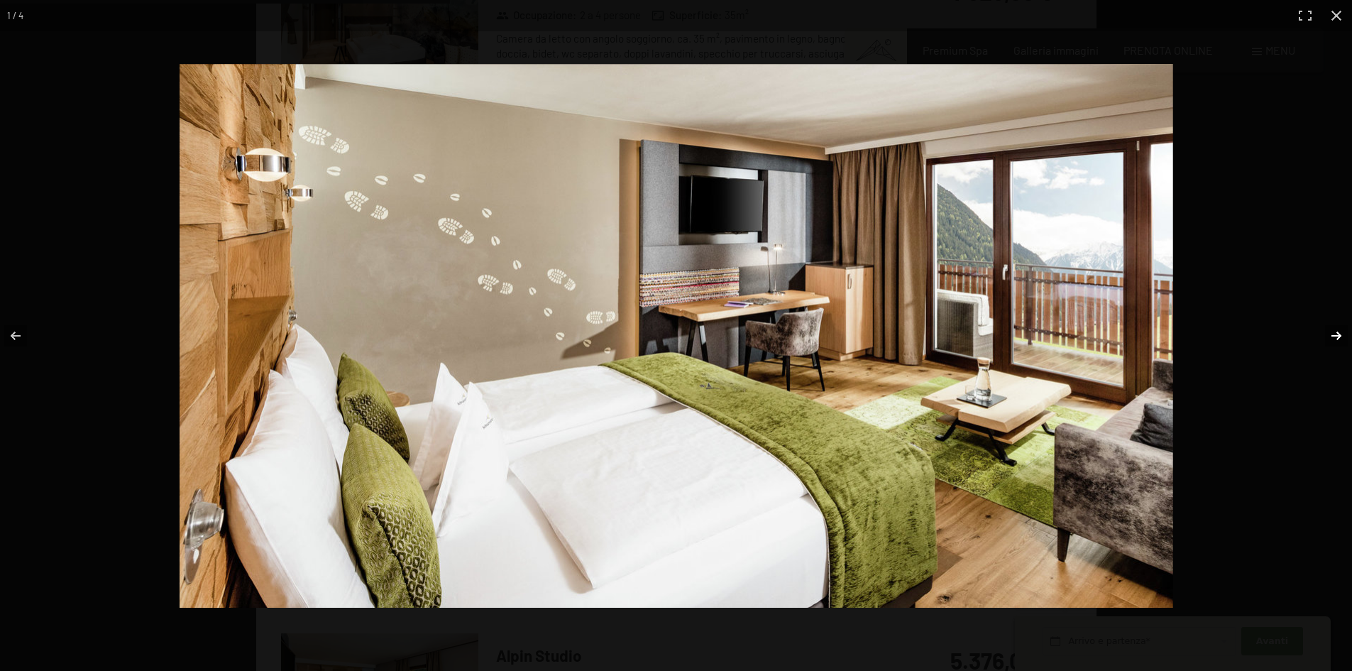
click at [1343, 334] on button "button" at bounding box center [1327, 335] width 50 height 71
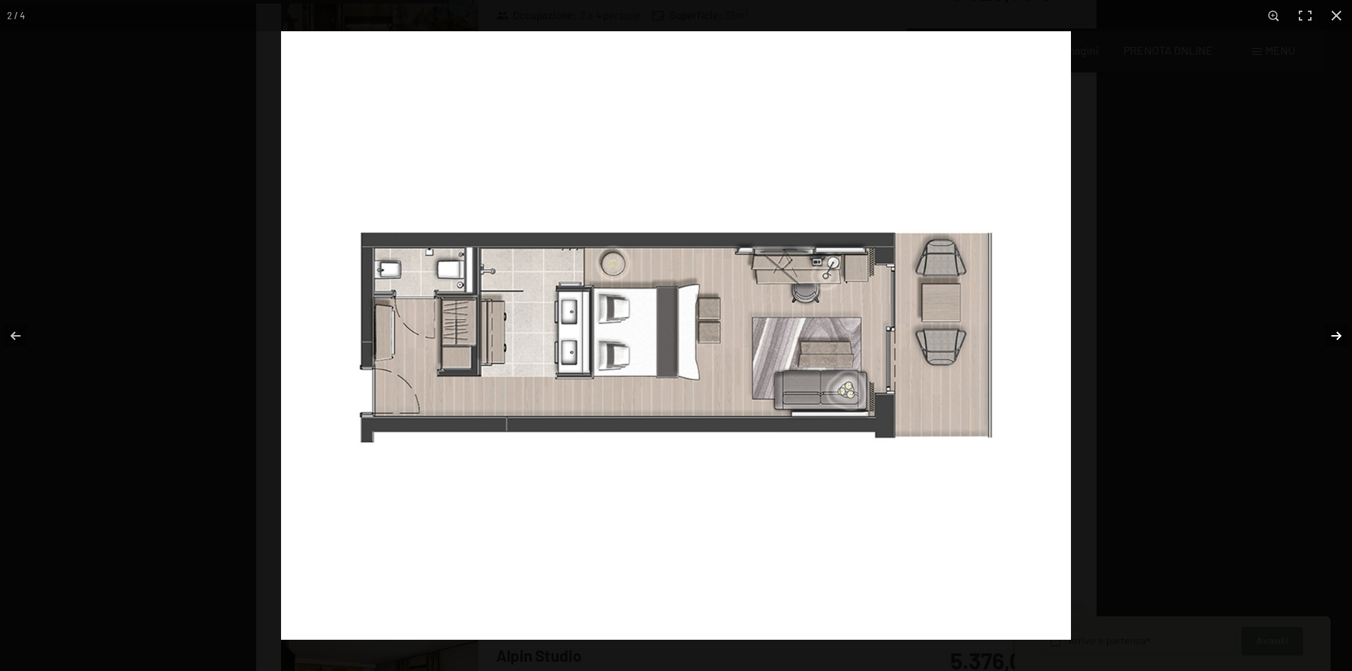
click at [1343, 334] on button "button" at bounding box center [1327, 335] width 50 height 71
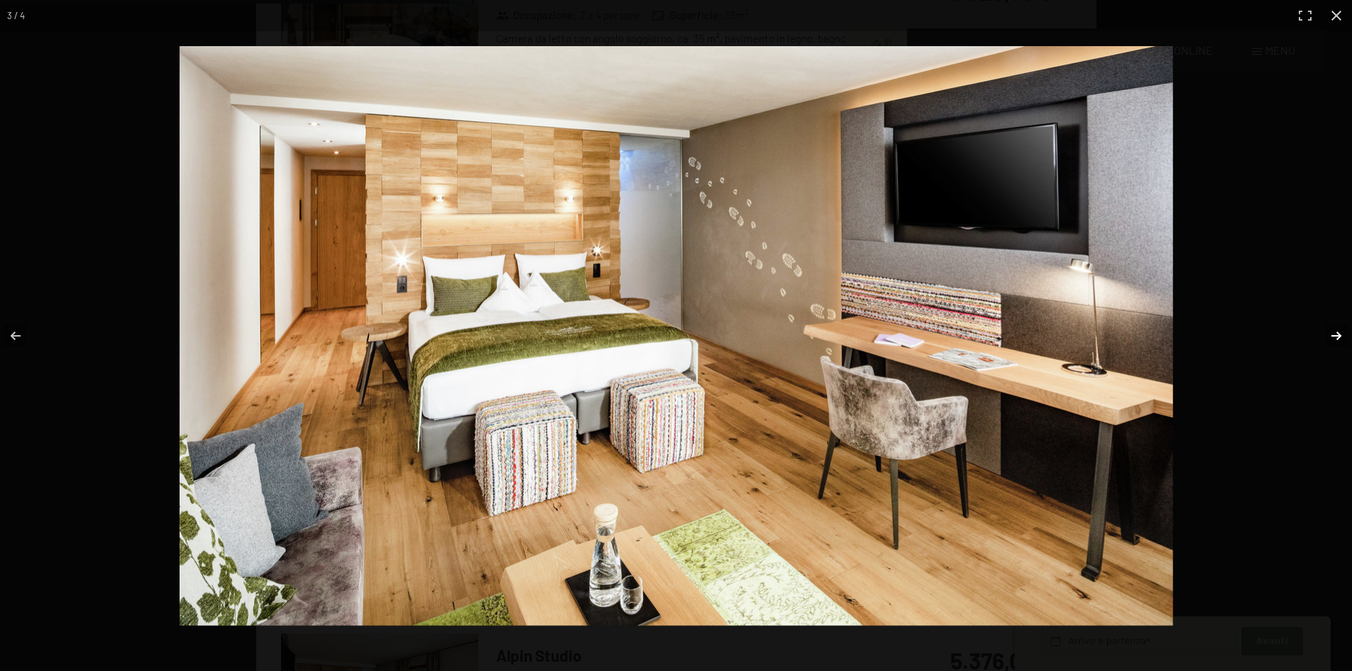
click at [1343, 334] on button "button" at bounding box center [1327, 335] width 50 height 71
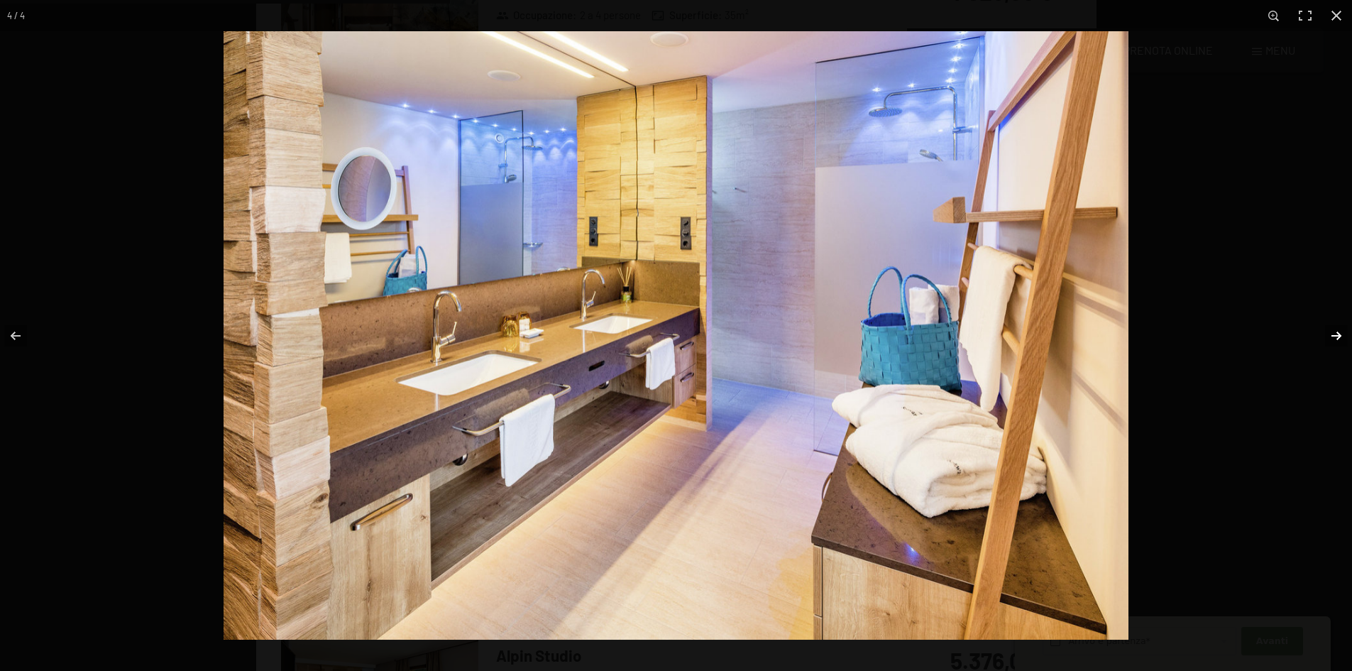
click at [1343, 334] on button "button" at bounding box center [1327, 335] width 50 height 71
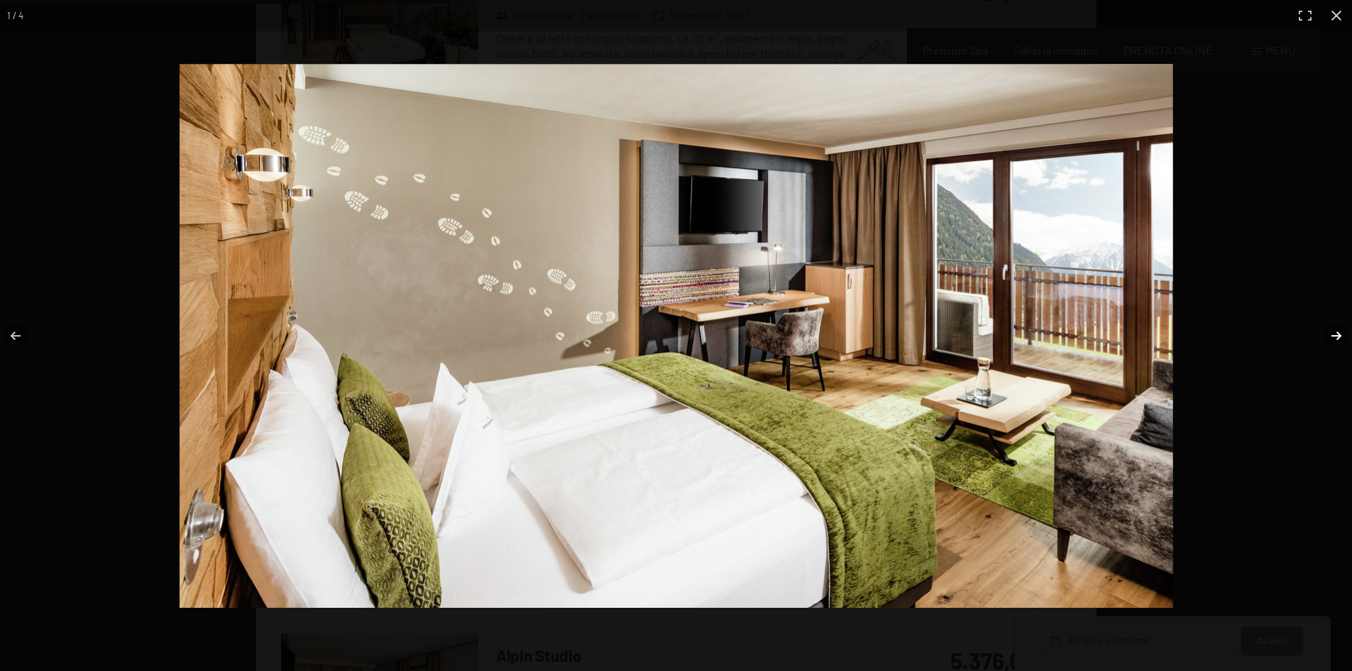
click at [1343, 334] on button "button" at bounding box center [1327, 335] width 50 height 71
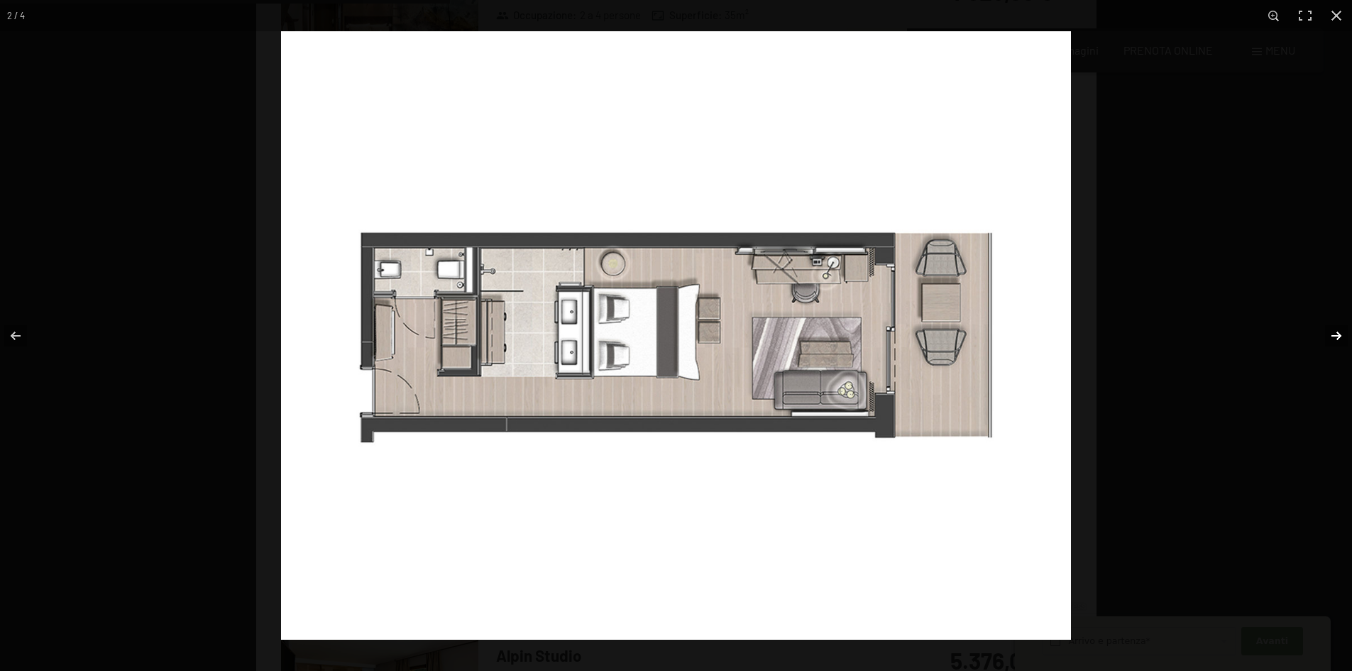
click at [1343, 334] on button "button" at bounding box center [1327, 335] width 50 height 71
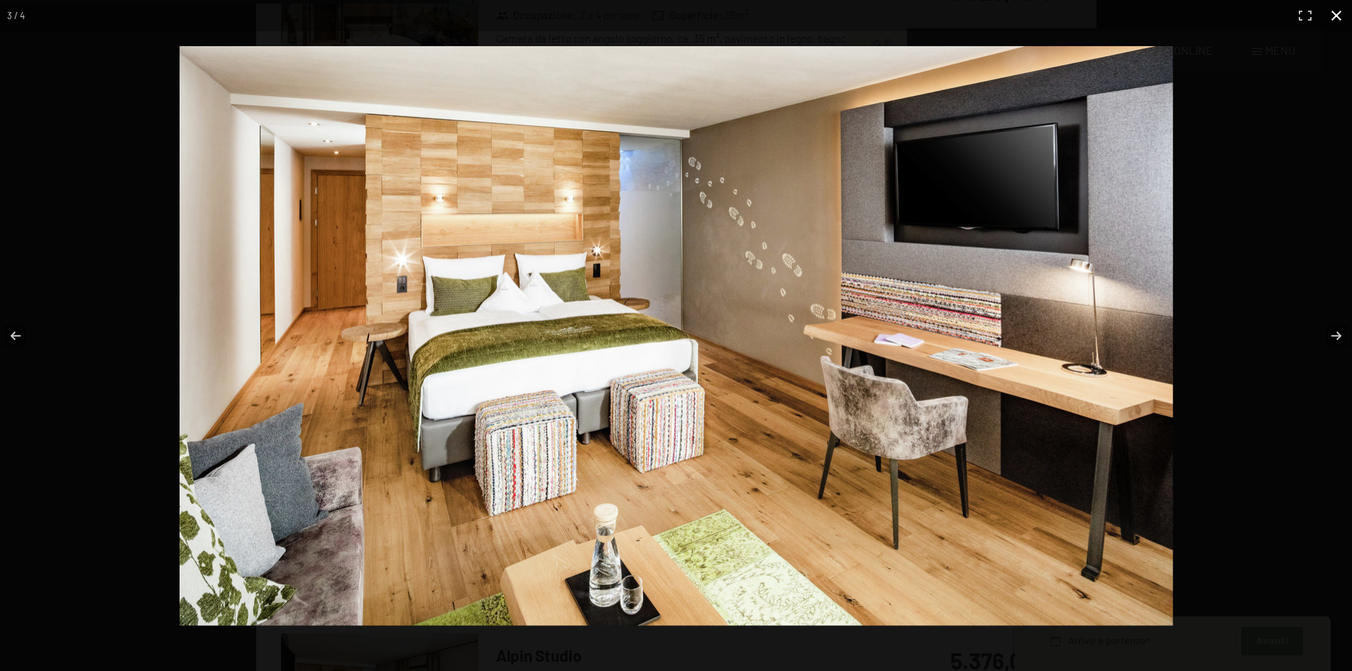
click at [1336, 12] on button "button" at bounding box center [1336, 15] width 31 height 31
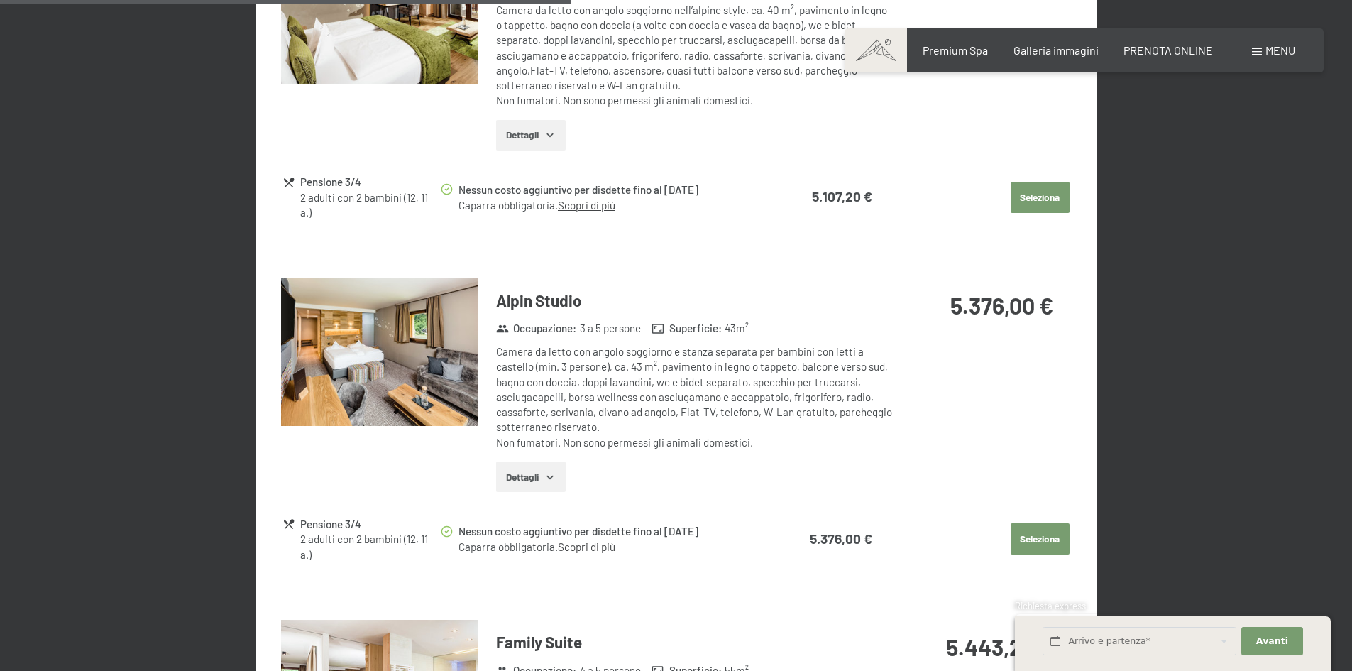
scroll to position [2058, 0]
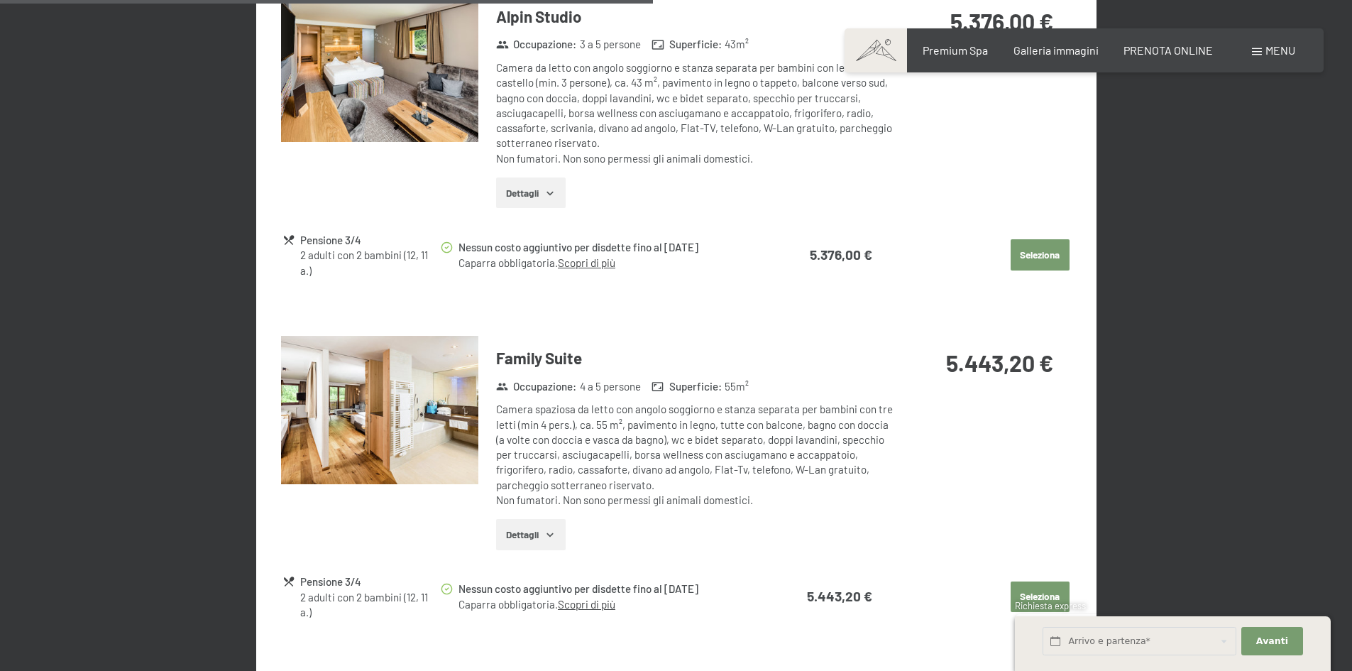
click at [388, 385] on img at bounding box center [379, 410] width 197 height 148
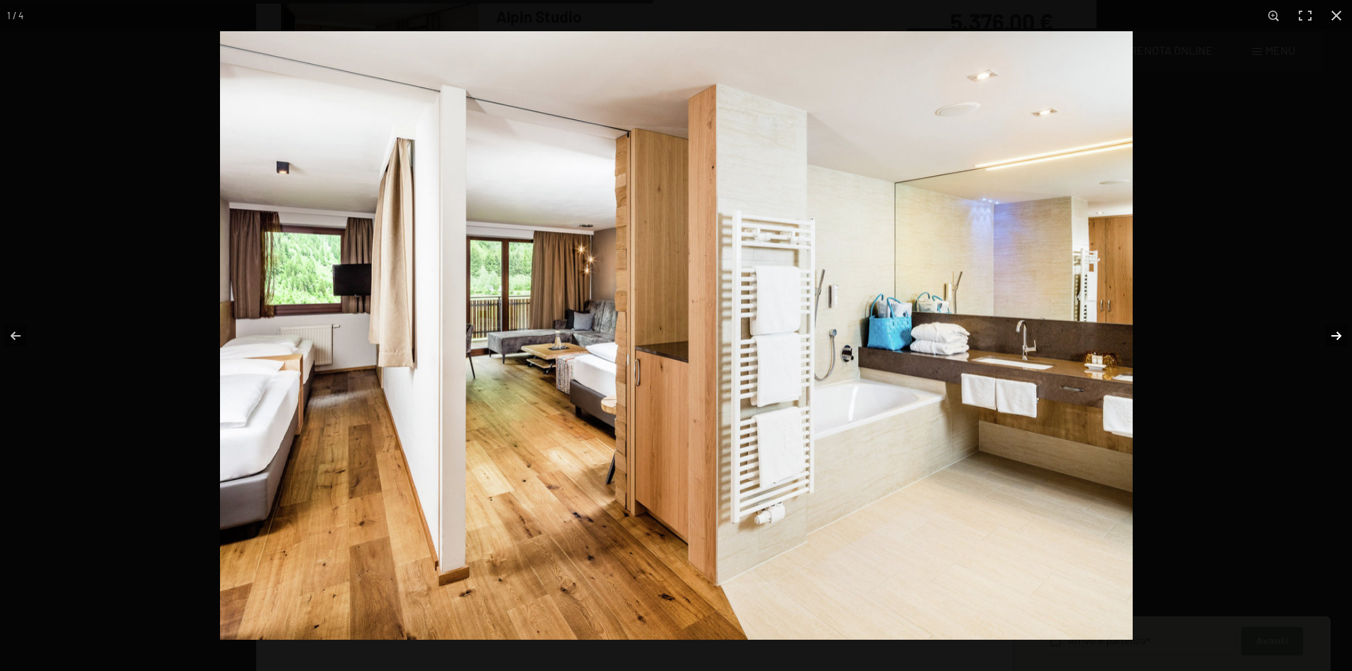
click at [1341, 334] on button "button" at bounding box center [1327, 335] width 50 height 71
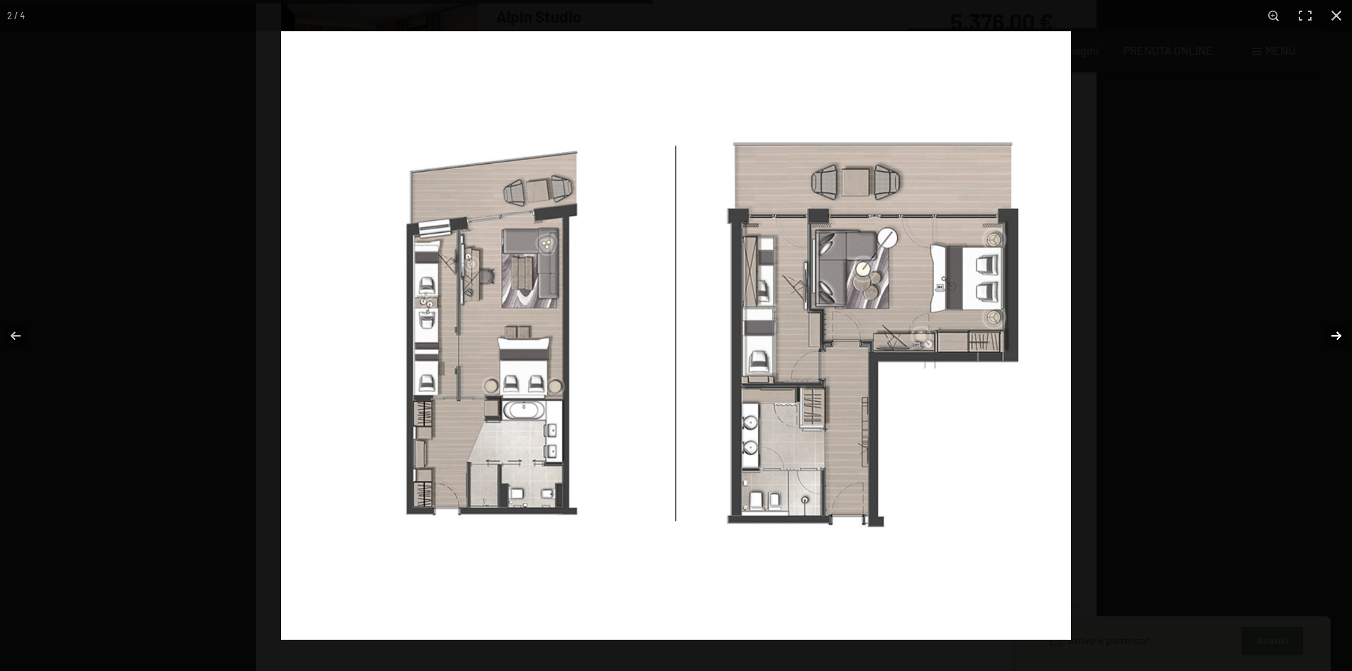
click at [1341, 334] on button "button" at bounding box center [1327, 335] width 50 height 71
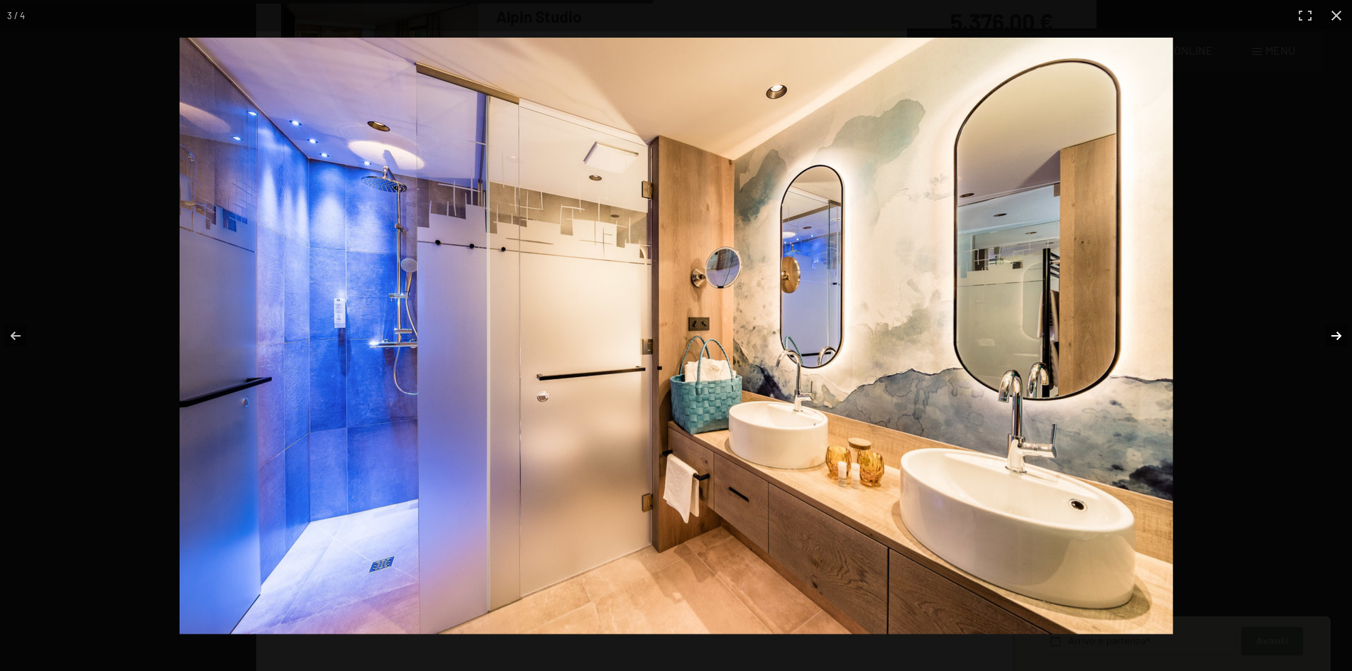
click at [1341, 334] on button "button" at bounding box center [1327, 335] width 50 height 71
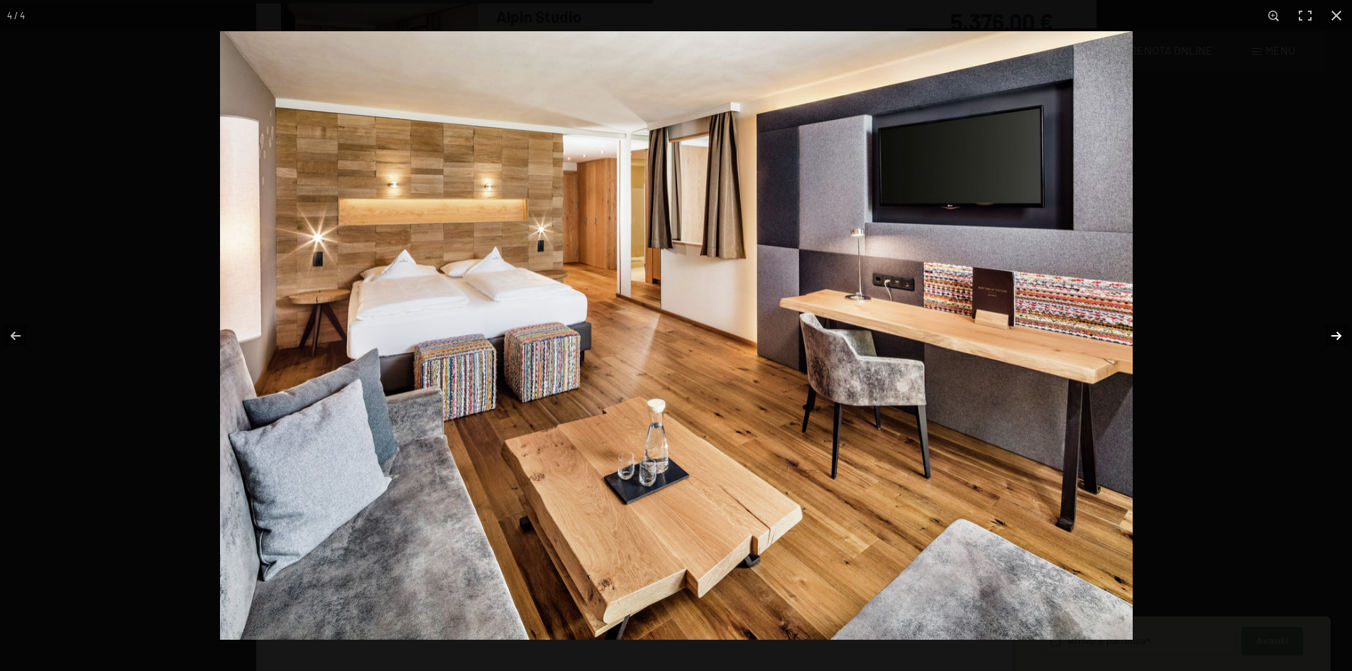
click at [1341, 334] on button "button" at bounding box center [1327, 335] width 50 height 71
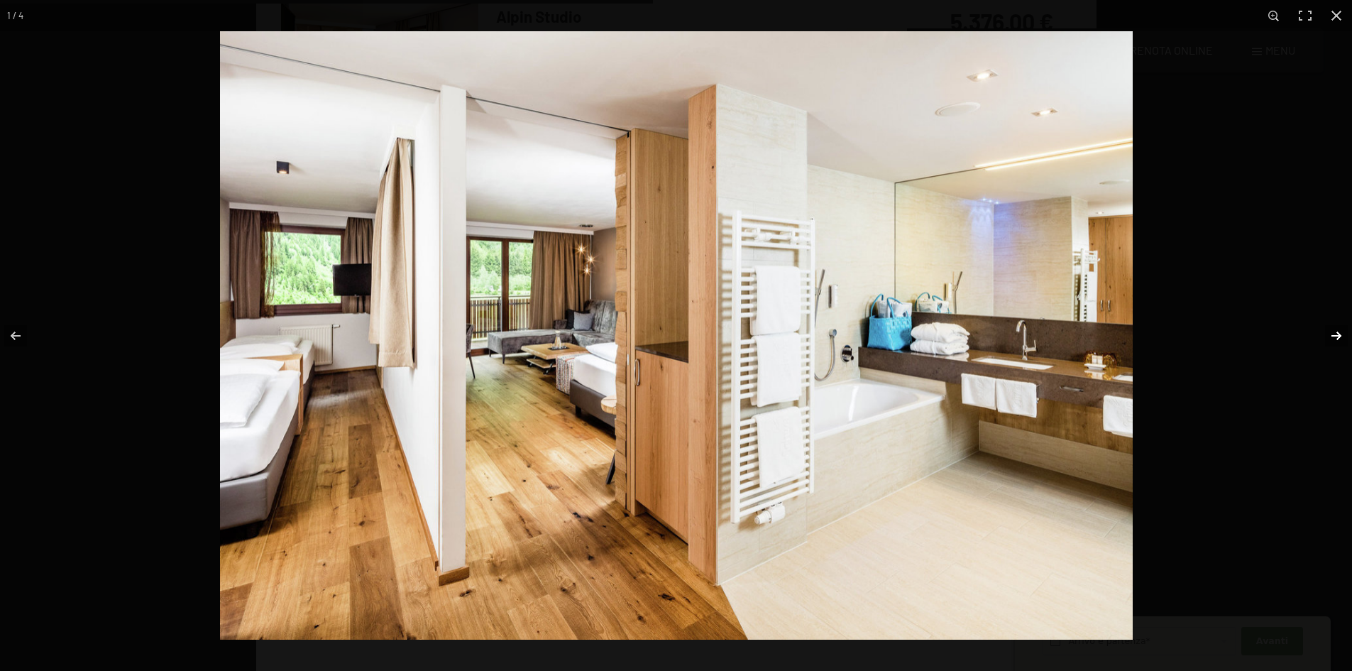
click at [1341, 334] on button "button" at bounding box center [1327, 335] width 50 height 71
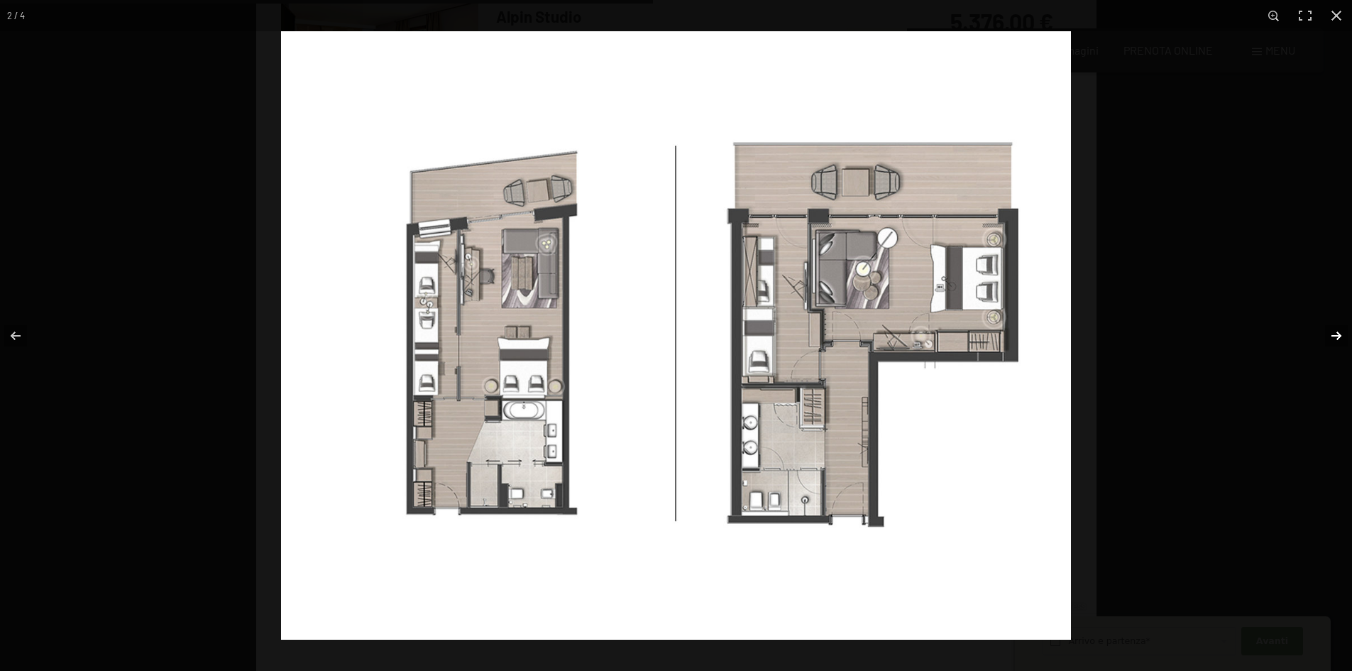
click at [1341, 334] on button "button" at bounding box center [1327, 335] width 50 height 71
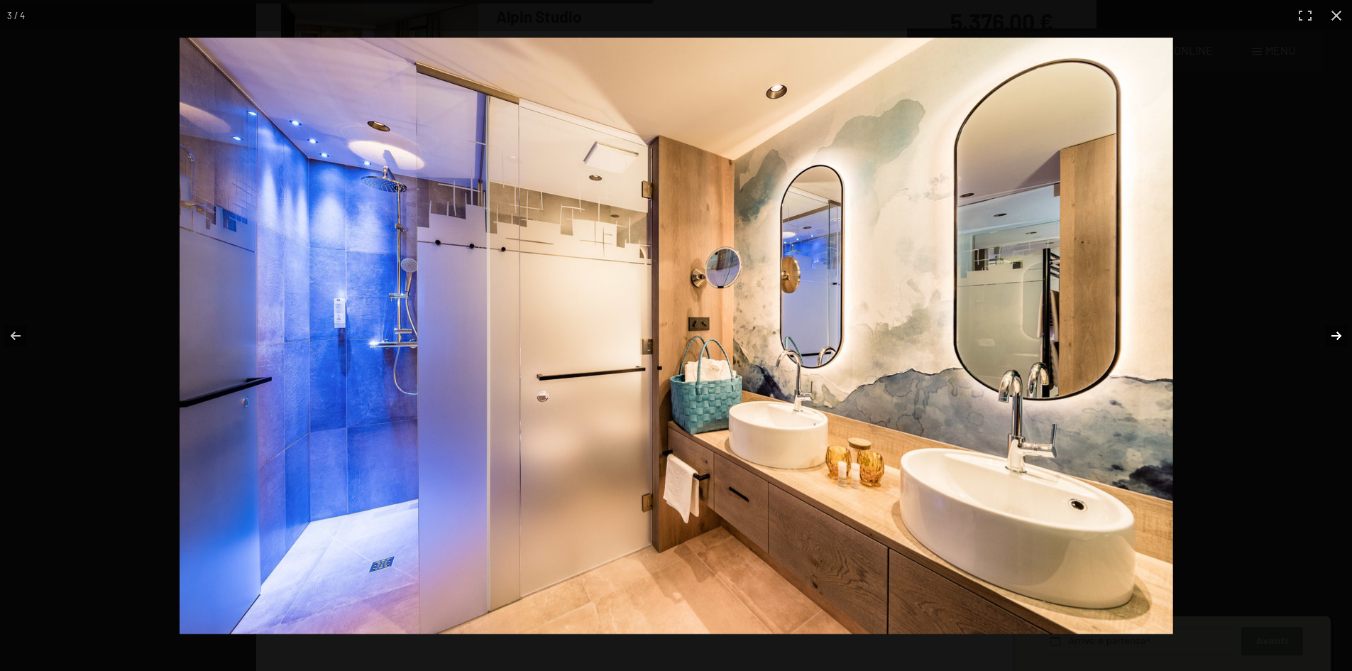
click at [1341, 334] on button "button" at bounding box center [1327, 335] width 50 height 71
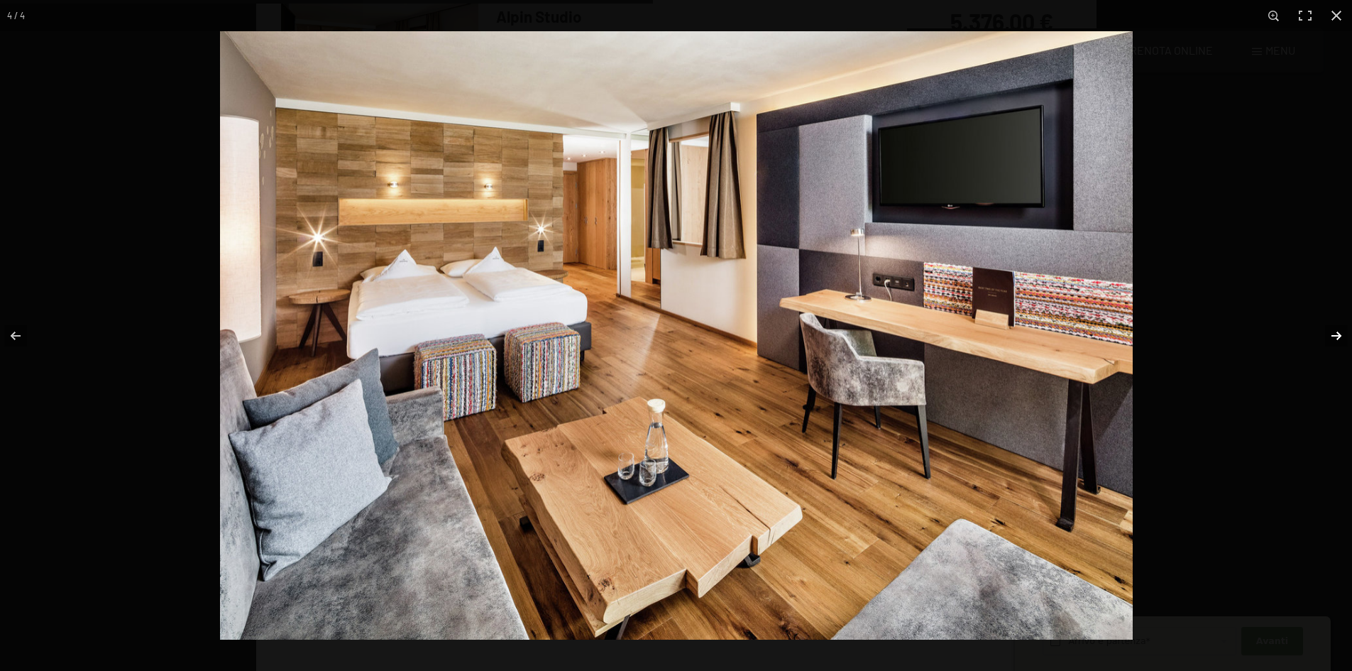
click at [1341, 334] on button "button" at bounding box center [1327, 335] width 50 height 71
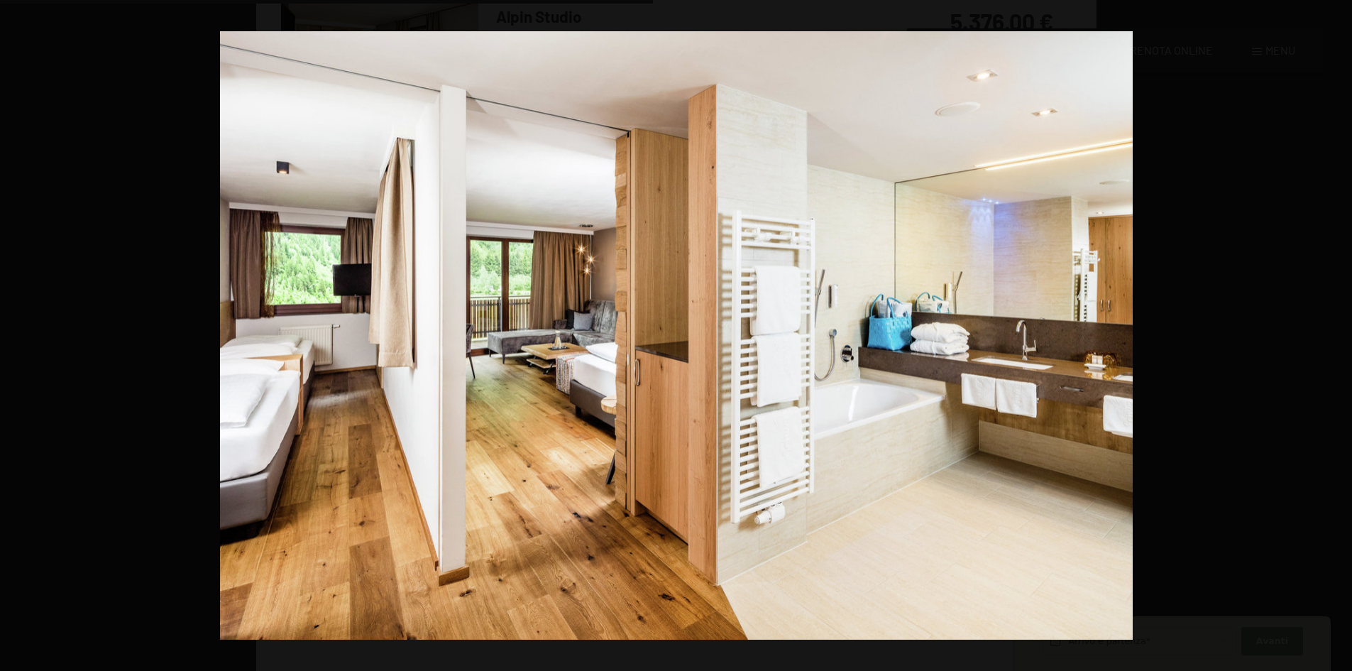
click at [1341, 334] on button "button" at bounding box center [1327, 335] width 50 height 71
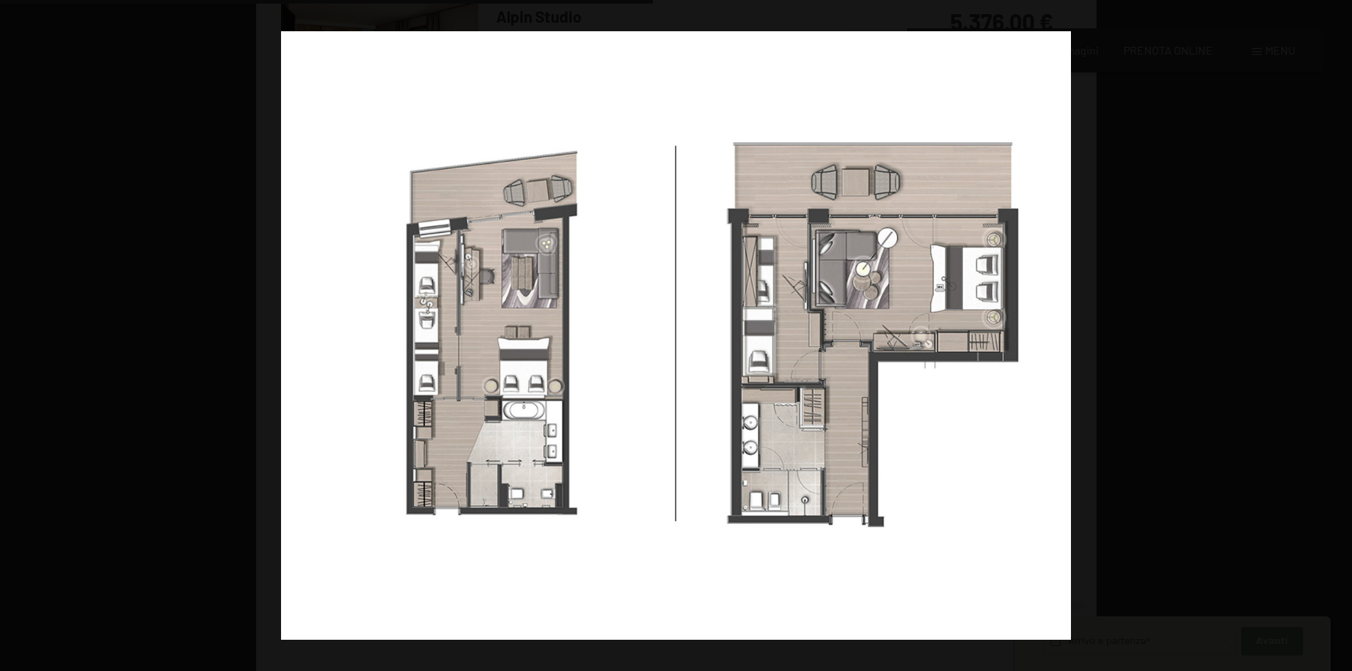
click at [1341, 334] on button "button" at bounding box center [1327, 335] width 50 height 71
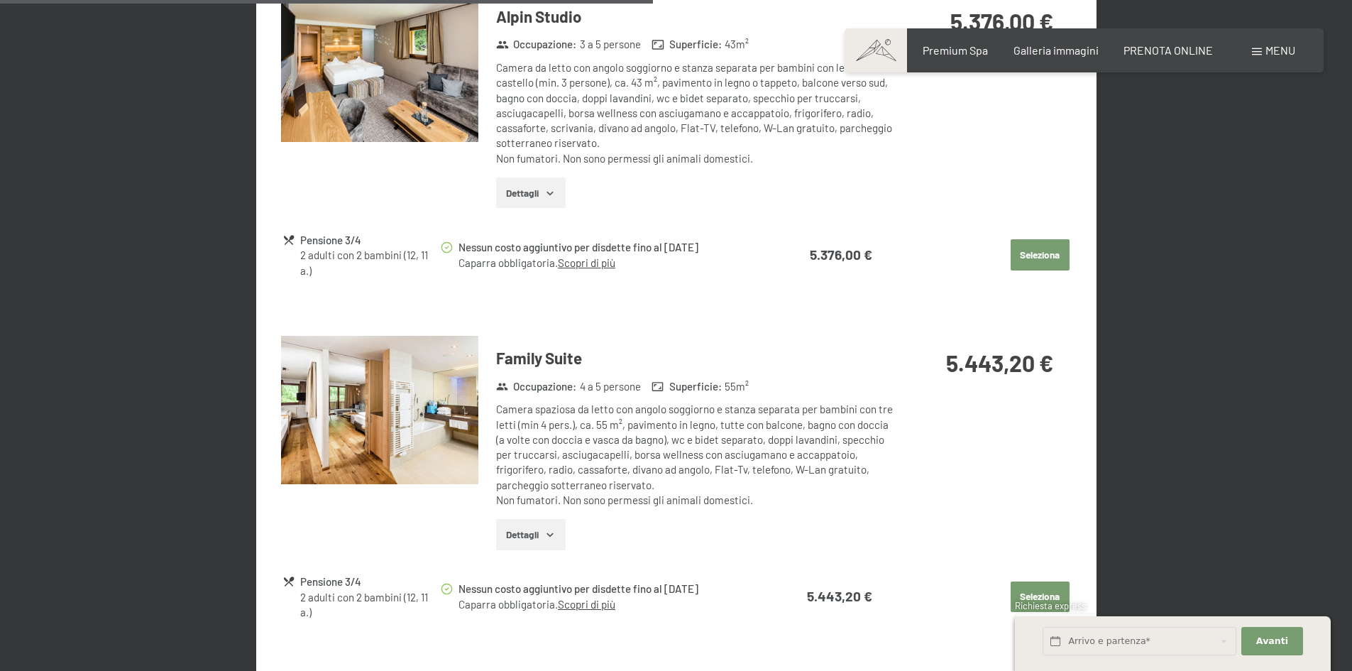
click at [0, 0] on button "button" at bounding box center [0, 0] width 0 height 0
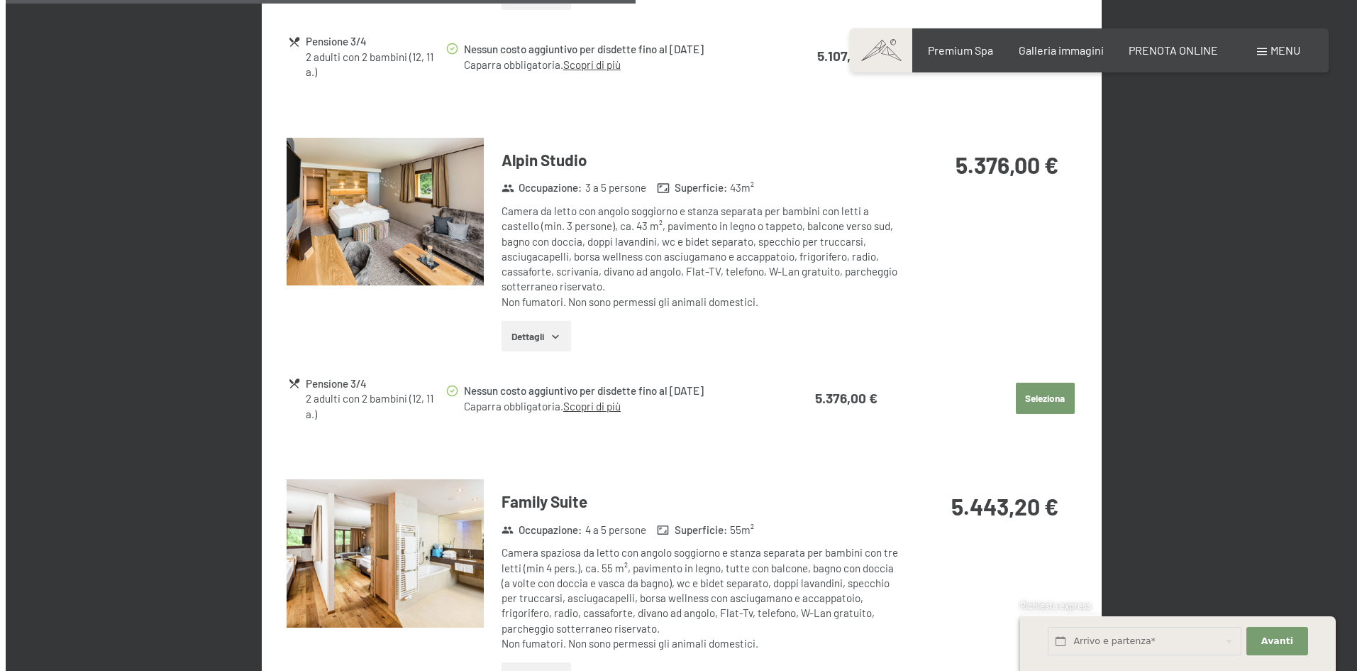
scroll to position [1845, 0]
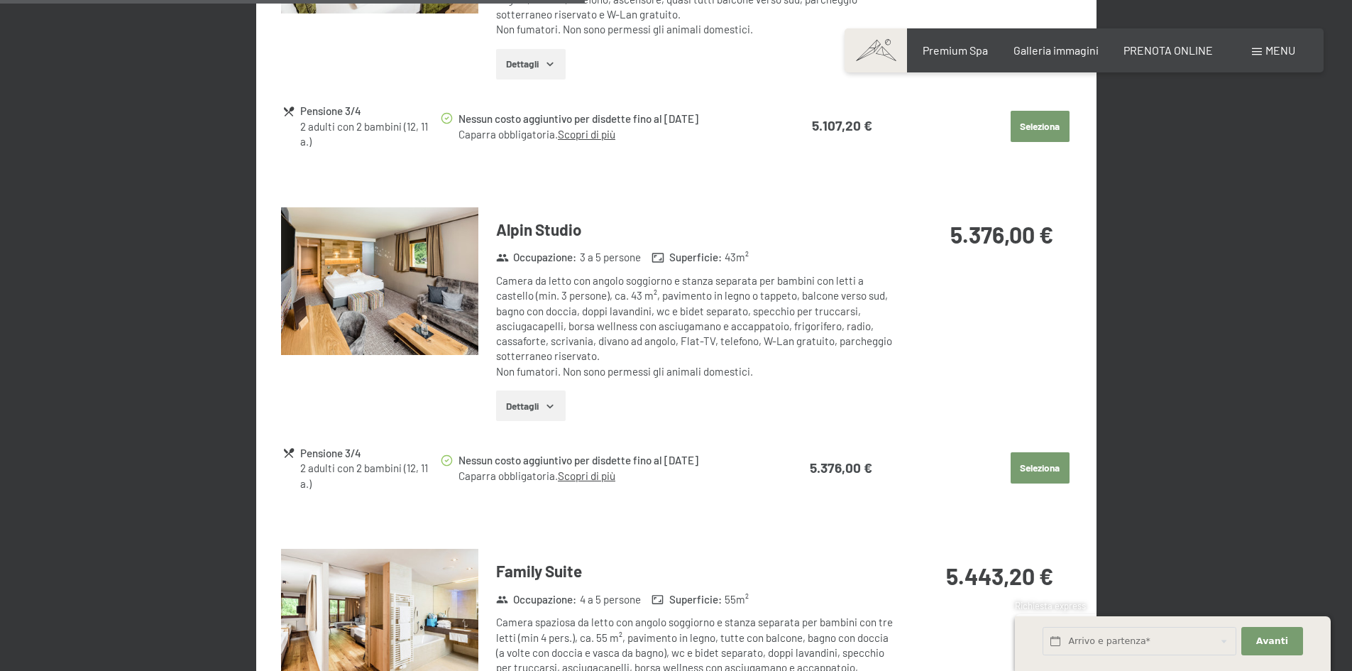
click at [1289, 52] on span "Menu" at bounding box center [1280, 49] width 30 height 13
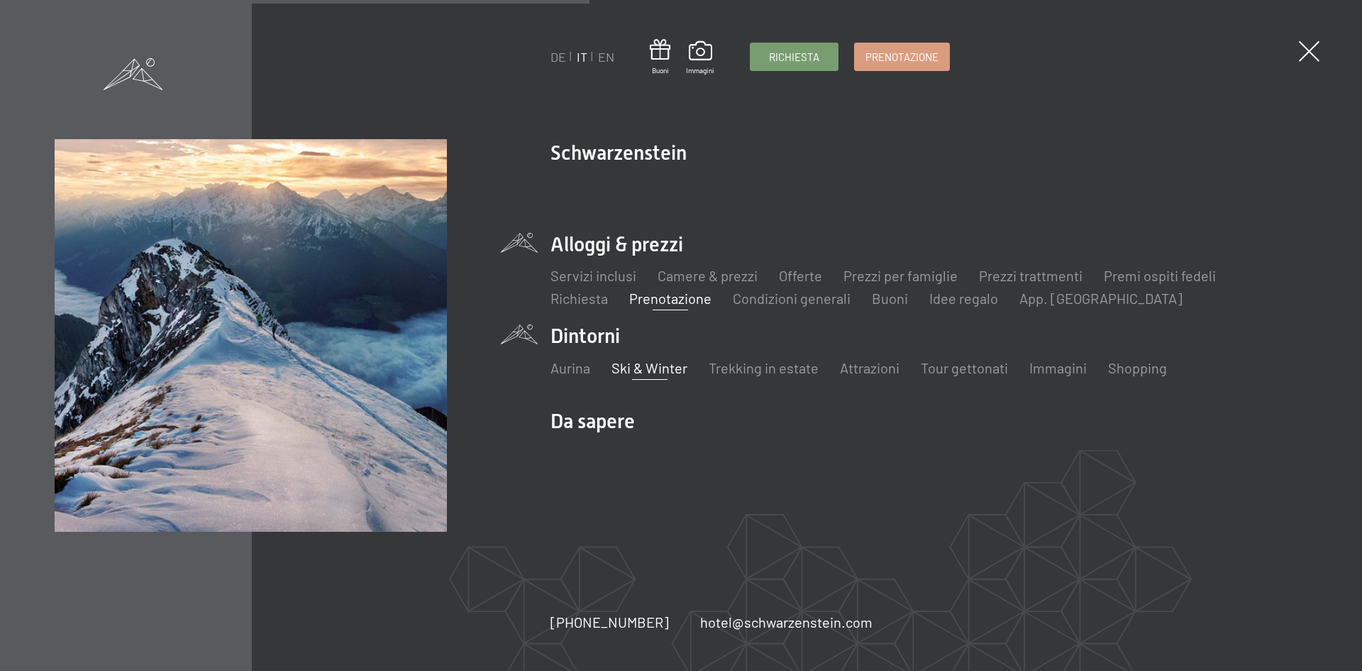
click at [646, 370] on link "Ski & Winter" at bounding box center [650, 367] width 76 height 17
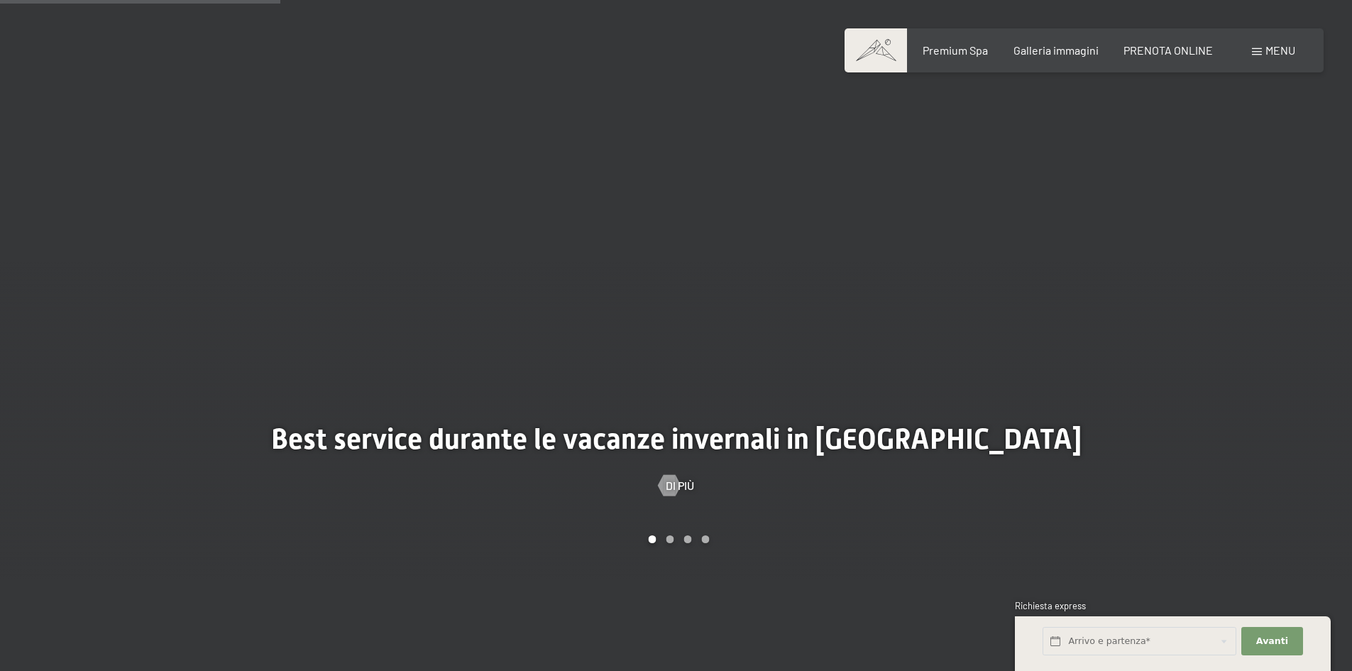
scroll to position [1348, 0]
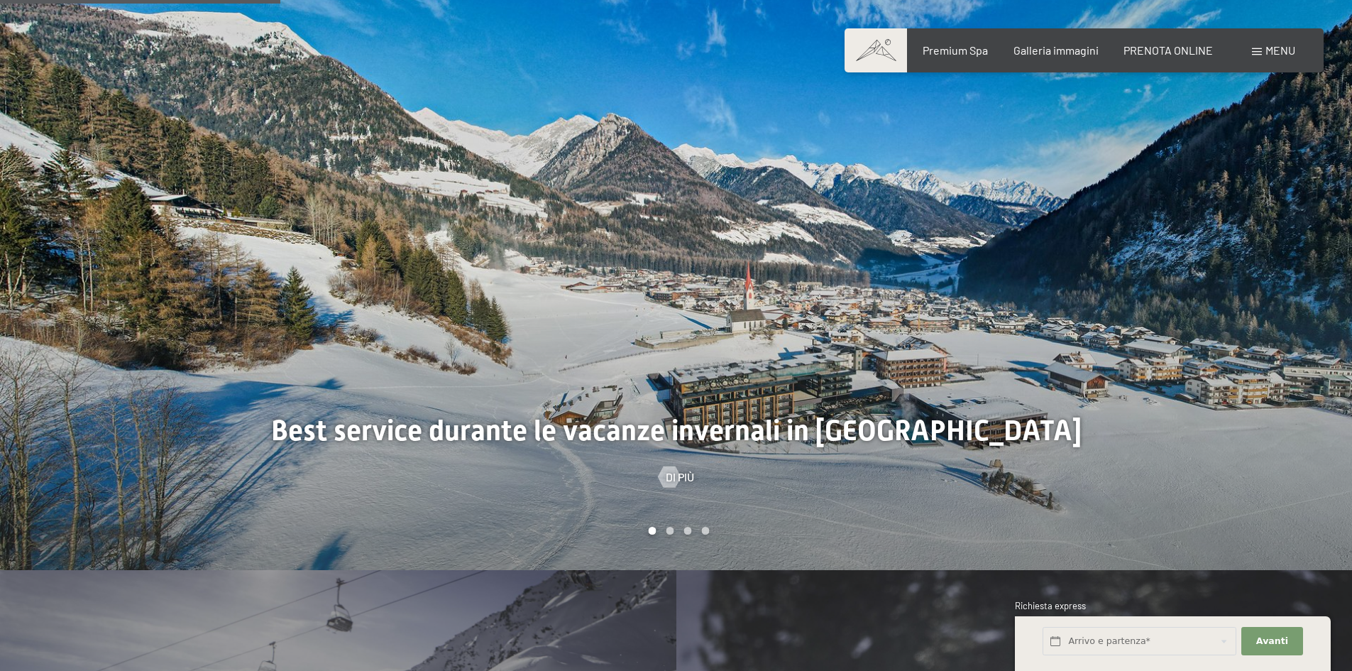
click at [673, 529] on div "Carousel Page 2" at bounding box center [670, 531] width 8 height 8
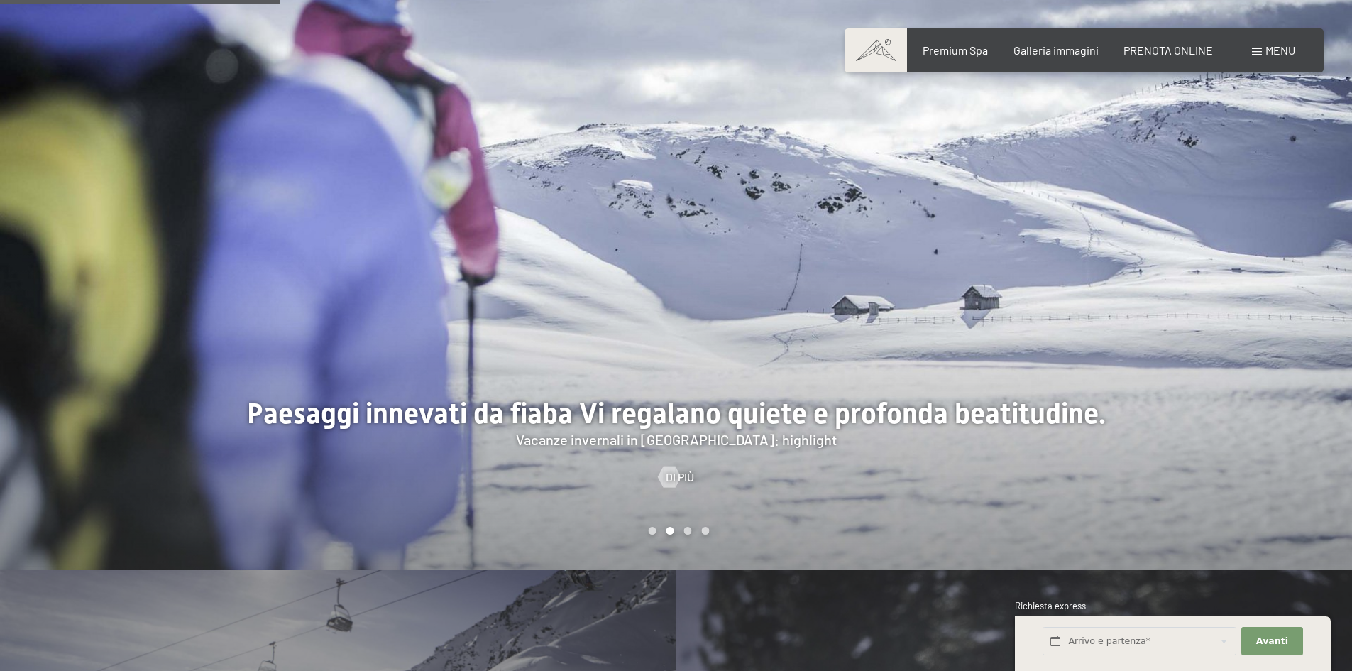
click at [685, 532] on div "Carousel Page 3" at bounding box center [687, 531] width 8 height 8
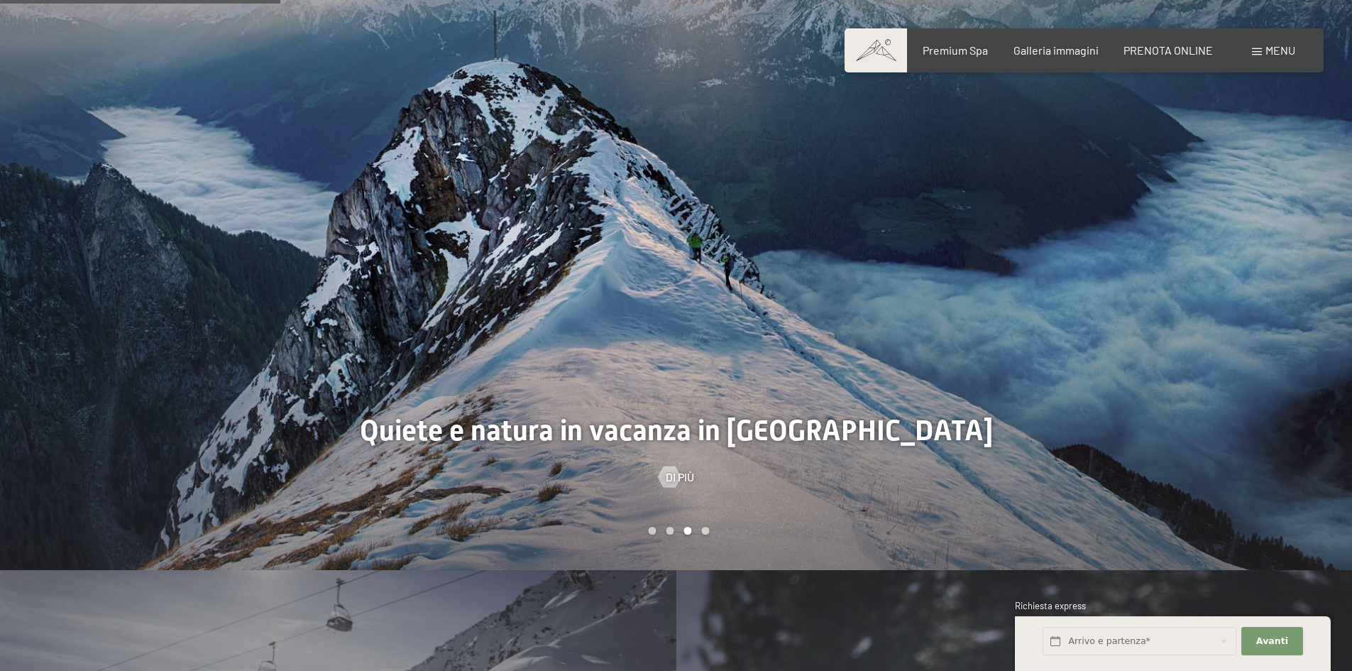
click at [704, 529] on div "Carousel Page 4" at bounding box center [705, 531] width 8 height 8
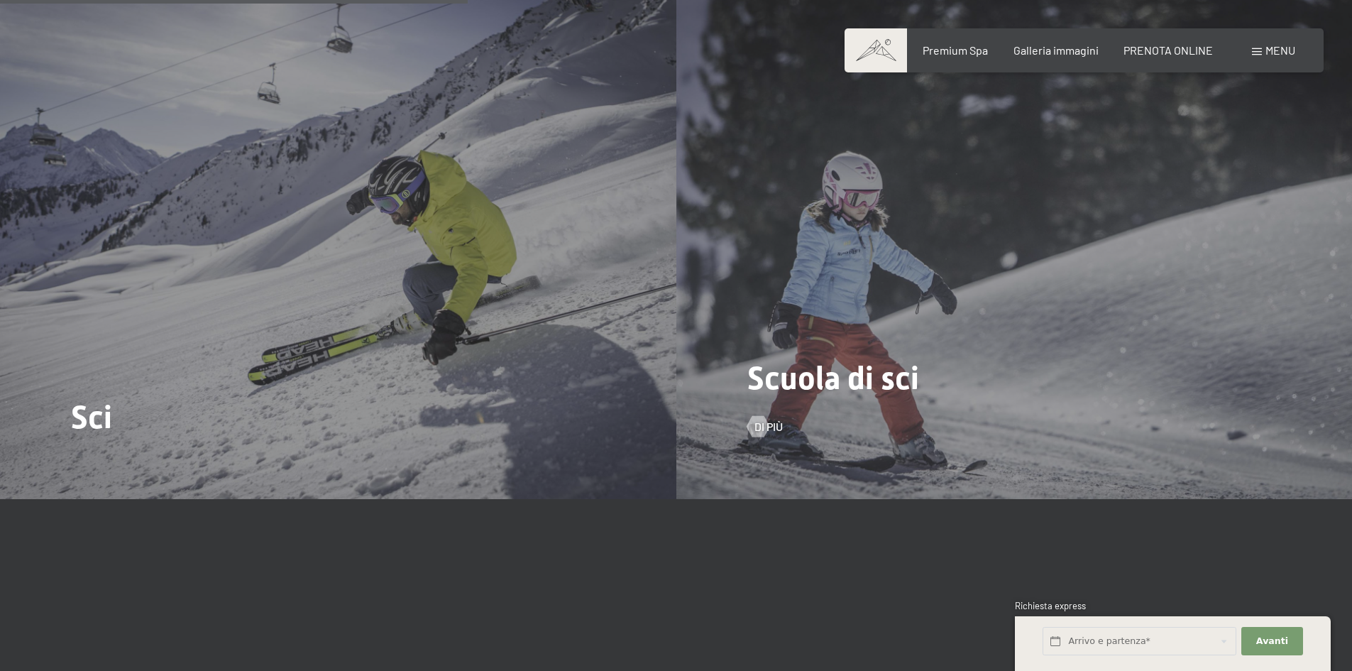
scroll to position [2058, 0]
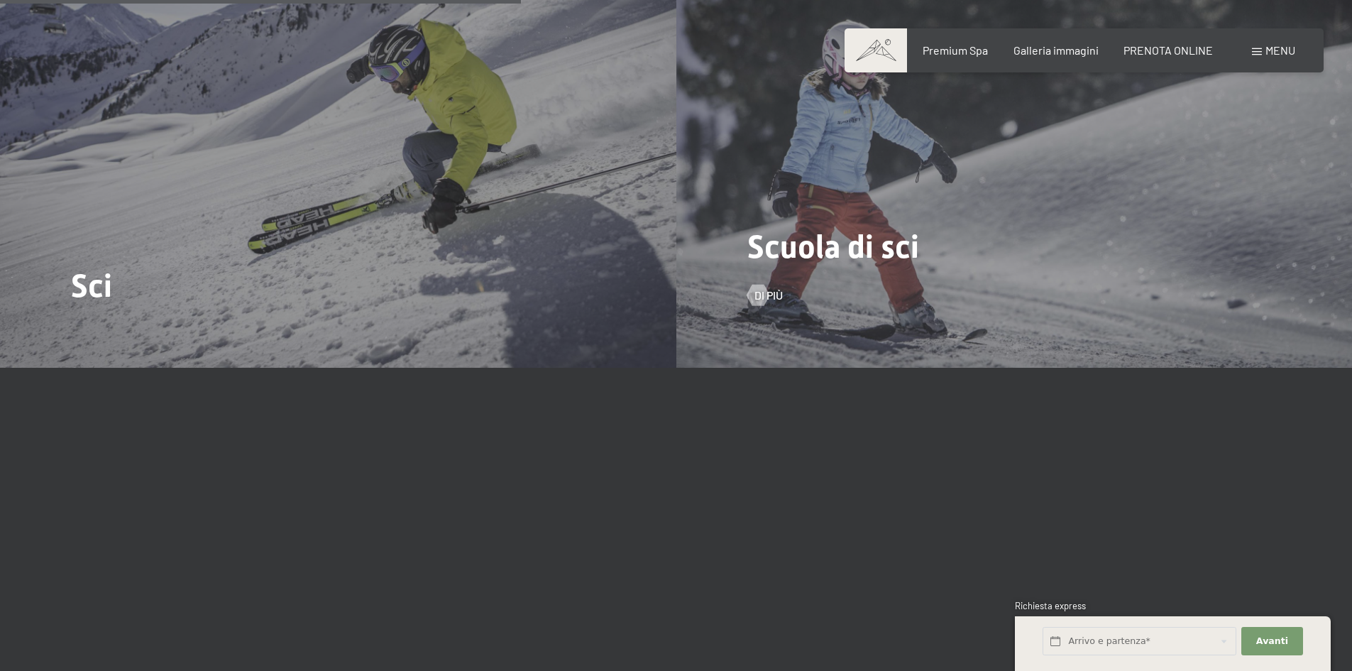
click at [791, 276] on div "Scuola di sci Di più" at bounding box center [1014, 113] width 676 height 507
click at [781, 296] on span "Di più" at bounding box center [783, 295] width 28 height 16
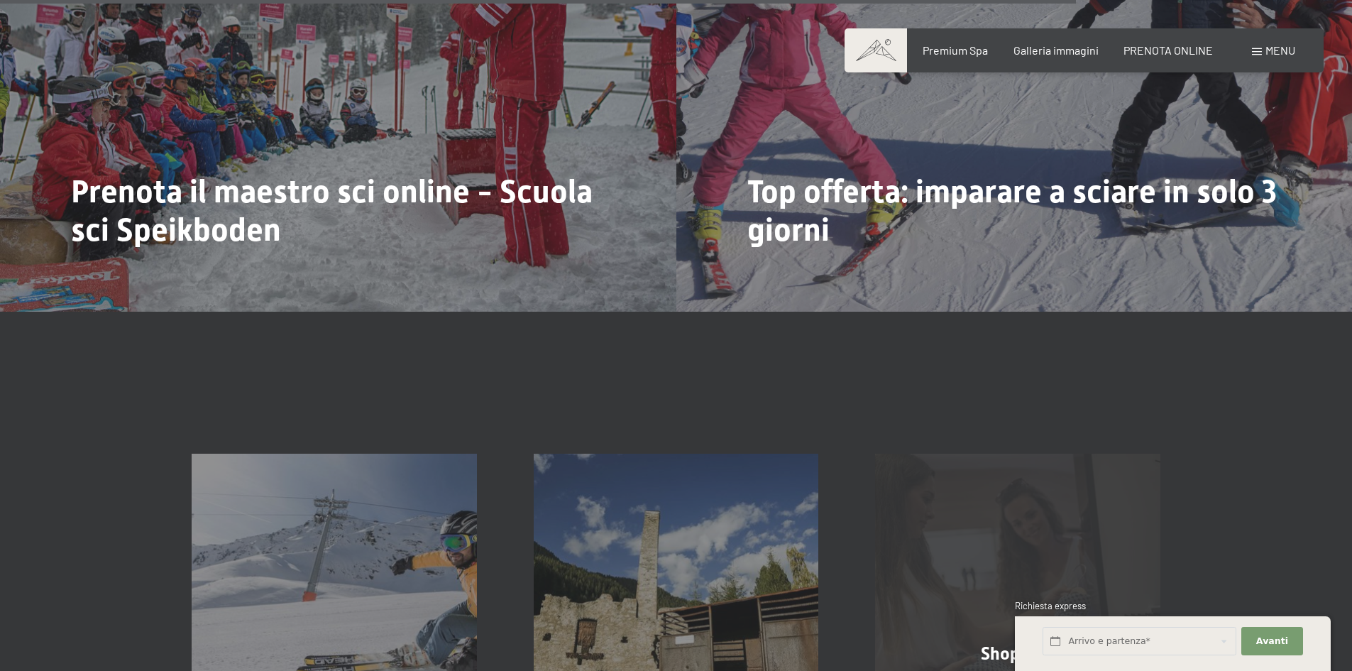
scroll to position [2768, 0]
